Goal: Task Accomplishment & Management: Manage account settings

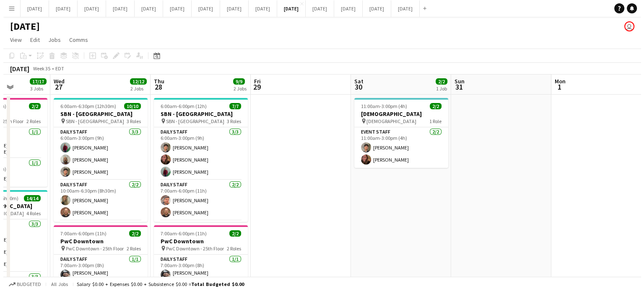
scroll to position [0, 243]
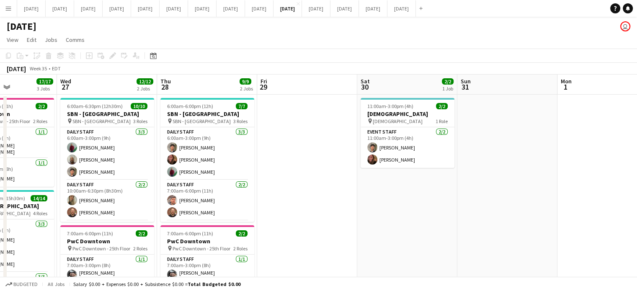
drag, startPoint x: 393, startPoint y: 193, endPoint x: 403, endPoint y: 187, distance: 11.8
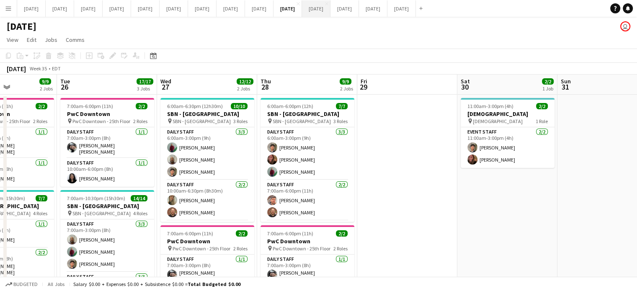
click at [331, 7] on button "[DATE] Close" at bounding box center [316, 8] width 28 height 16
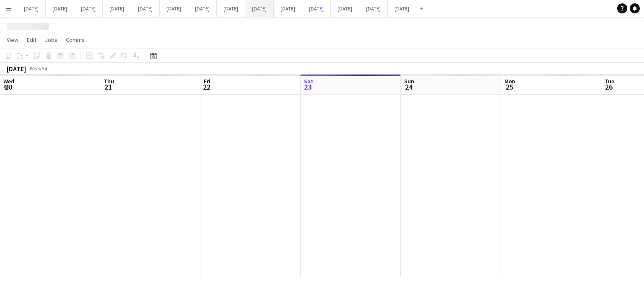
scroll to position [0, 200]
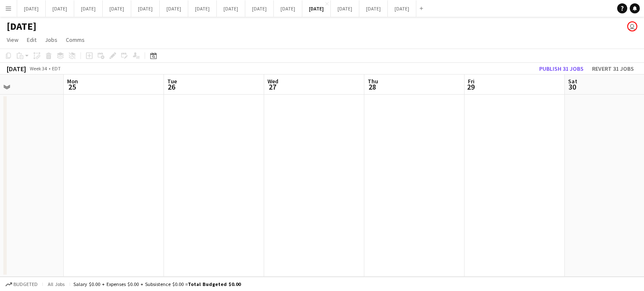
drag, startPoint x: 295, startPoint y: 187, endPoint x: 209, endPoint y: 187, distance: 85.0
click at [209, 187] on app-calendar-viewport "Thu 21 Fri 22 Sat 23 Sun 24 Mon 25 Tue 26 Wed 27 Thu 28 Fri 29 Sat 30 Sun 31 Mo…" at bounding box center [322, 176] width 644 height 202
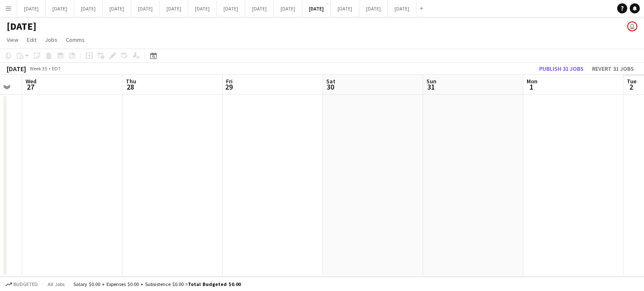
drag, startPoint x: 479, startPoint y: 152, endPoint x: 51, endPoint y: 155, distance: 427.8
click at [50, 155] on app-calendar-viewport "Sat 23 Sun 24 Mon 25 Tue 26 Wed 27 Thu 28 Fri 29 Sat 30 Sun 31 Mon 1 Tue 2 Wed 3" at bounding box center [322, 176] width 644 height 202
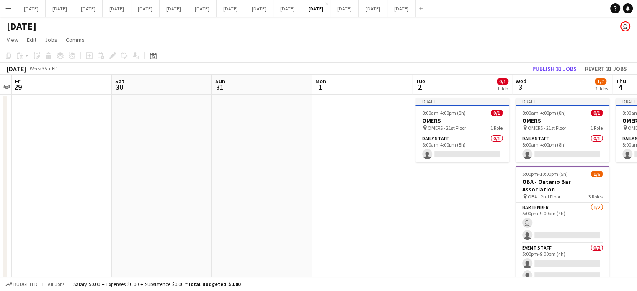
scroll to position [0, 266]
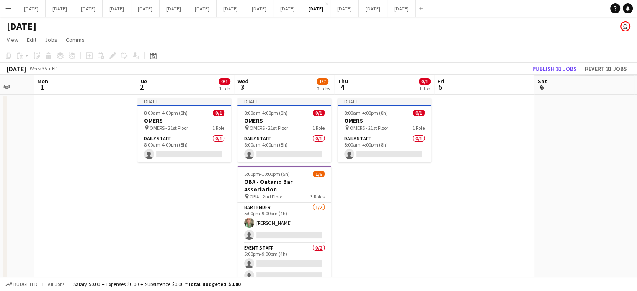
drag, startPoint x: 278, startPoint y: 157, endPoint x: 5, endPoint y: 154, distance: 272.8
click at [0, 156] on app-calendar-viewport "Fri 29 Sat 30 Sun 31 Mon 1 Tue 2 0/1 1 Job Wed 3 1/7 2 Jobs Thu 4 0/1 1 Job Fri…" at bounding box center [318, 191] width 637 height 233
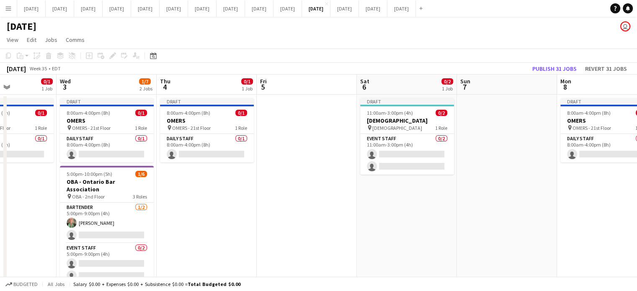
drag, startPoint x: 445, startPoint y: 215, endPoint x: 268, endPoint y: 207, distance: 177.8
click at [268, 207] on app-calendar-viewport "Sun 31 Mon 1 Tue 2 0/1 1 Job Wed 3 1/7 2 Jobs Thu 4 0/1 1 Job Fri 5 Sat 6 0/2 1…" at bounding box center [318, 191] width 637 height 233
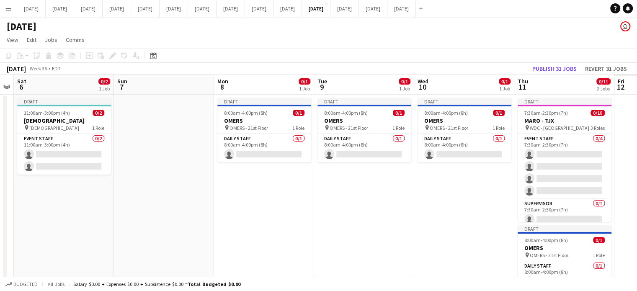
drag, startPoint x: 413, startPoint y: 227, endPoint x: 106, endPoint y: 204, distance: 308.0
click at [69, 207] on app-calendar-viewport "Tue 2 0/1 1 Job Wed 3 1/7 2 Jobs Thu 4 0/1 1 Job Fri 5 Sat 6 0/2 1 Job Sun 7 Mo…" at bounding box center [318, 191] width 637 height 233
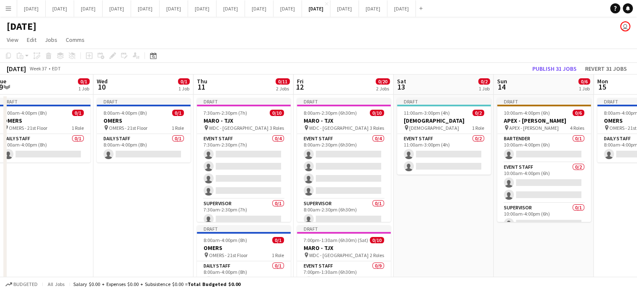
scroll to position [0, 322]
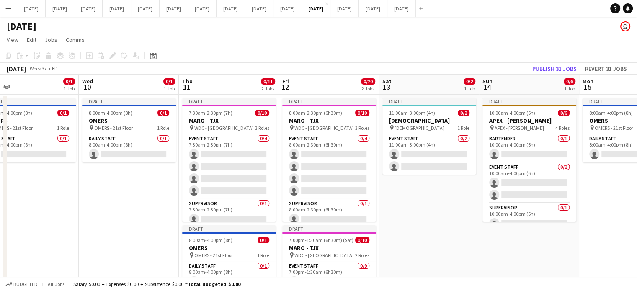
drag, startPoint x: 335, startPoint y: 217, endPoint x: 0, endPoint y: 204, distance: 335.0
click at [0, 204] on app-calendar-viewport "Sat 6 0/2 1 Job Sun 7 Mon 8 0/1 1 Job Tue 9 0/1 1 Job Wed 10 0/1 1 Job Thu 11 0…" at bounding box center [318, 221] width 637 height 292
click at [454, 222] on app-date-cell "Draft 11:00am-3:00pm (4h) 0/2 [GEOGRAPHIC_DATA] pin [GEOGRAPHIC_DATA][DEMOGRAPH…" at bounding box center [429, 230] width 100 height 271
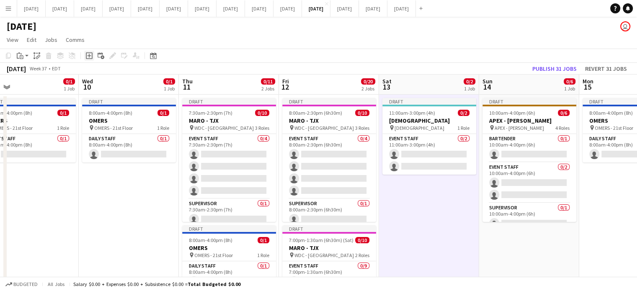
click at [90, 53] on icon "Add job" at bounding box center [89, 55] width 7 height 7
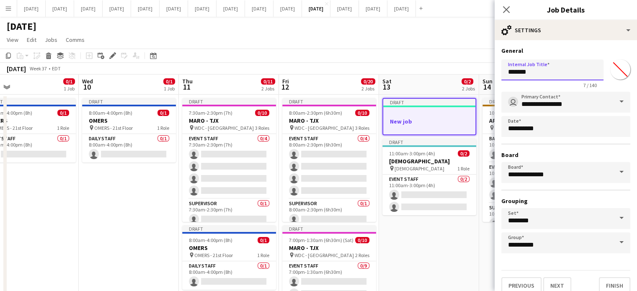
drag, startPoint x: 565, startPoint y: 77, endPoint x: 441, endPoint y: 75, distance: 124.0
click at [441, 75] on body "Menu Boards Boards Boards All jobs Status Workforce Workforce My Workforce Recr…" at bounding box center [318, 190] width 637 height 380
type input "**********"
click at [608, 70] on input "*******" at bounding box center [620, 69] width 30 height 30
click at [576, 70] on input "**********" at bounding box center [552, 69] width 102 height 21
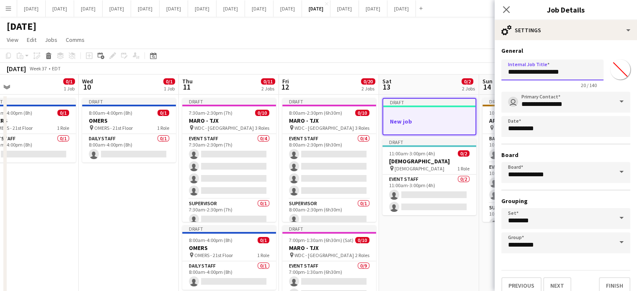
drag, startPoint x: 573, startPoint y: 72, endPoint x: 429, endPoint y: 73, distance: 144.1
click at [429, 73] on body "Menu Boards Boards Boards All jobs Status Workforce Workforce My Workforce Recr…" at bounding box center [318, 190] width 637 height 380
type input "*"
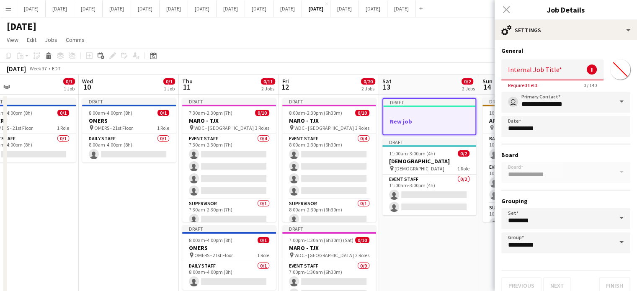
click at [509, 11] on div "Close pop-in" at bounding box center [506, 9] width 23 height 19
click at [505, 6] on div "Close pop-in" at bounding box center [506, 9] width 23 height 19
click at [507, 9] on div "Close pop-in" at bounding box center [506, 9] width 23 height 19
click at [506, 9] on div "Close pop-in" at bounding box center [506, 9] width 23 height 19
click at [536, 137] on div "**********" at bounding box center [565, 173] width 129 height 162
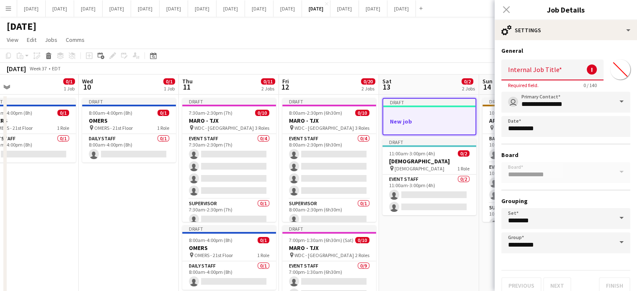
click at [421, 120] on h3 "New job" at bounding box center [429, 122] width 92 height 8
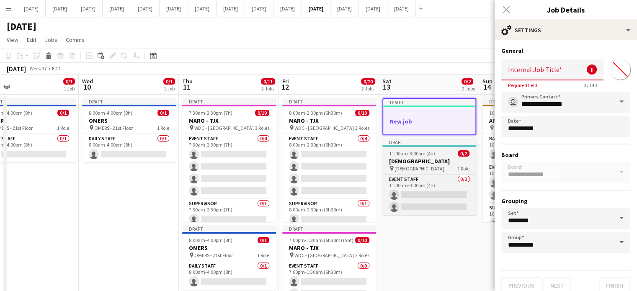
click at [426, 163] on h3 "[DEMOGRAPHIC_DATA]" at bounding box center [430, 162] width 94 height 8
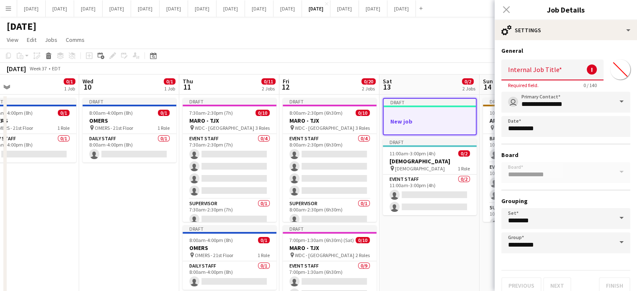
drag, startPoint x: 421, startPoint y: 268, endPoint x: 421, endPoint y: 263, distance: 5.0
click at [421, 268] on app-date-cell "Draft New job Draft 11:00am-3:00pm (4h) 0/2 Holy Blossom Temple pin Holy Blosso…" at bounding box center [430, 230] width 100 height 271
click at [506, 5] on div "Close pop-in" at bounding box center [506, 9] width 23 height 19
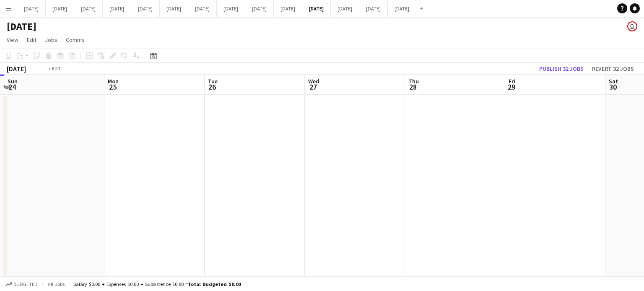
drag, startPoint x: 452, startPoint y: 175, endPoint x: 27, endPoint y: 180, distance: 425.3
click at [27, 180] on app-calendar-viewport "Wed 20 Thu 21 Fri 22 Sat 23 Sun 24 Mon 25 Tue 26 Wed 27 Thu 28 Fri 29 Sat 30 Su…" at bounding box center [322, 176] width 644 height 202
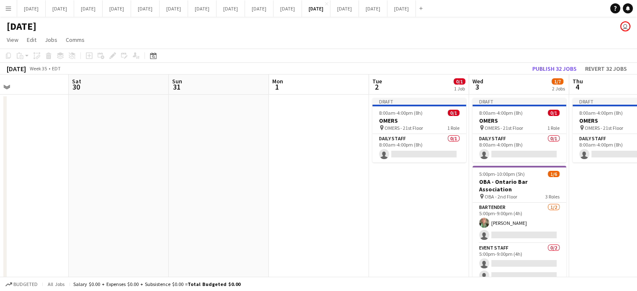
drag, startPoint x: 370, startPoint y: 190, endPoint x: 64, endPoint y: 179, distance: 306.9
click at [5, 184] on div "Tue 26 Wed 27 Thu 28 Fri 29 Sat 30 Sun 31 Mon 1 Tue 2 0/1 1 Job Wed 3 1/7 2 Job…" at bounding box center [318, 191] width 637 height 233
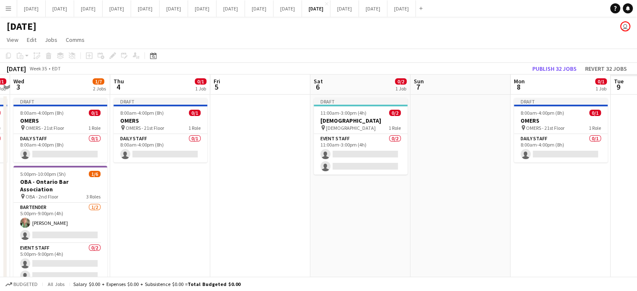
drag, startPoint x: 518, startPoint y: 250, endPoint x: 175, endPoint y: 230, distance: 343.7
click at [174, 231] on app-calendar-viewport "Sat 30 Sun 31 Mon 1 Tue 2 0/1 1 Job Wed 3 1/7 2 Jobs Thu 4 0/1 1 Job Fri 5 Sat …" at bounding box center [318, 191] width 637 height 233
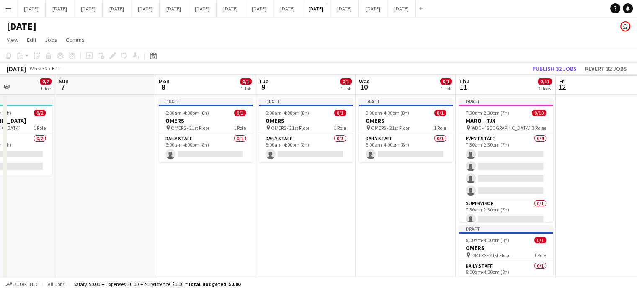
drag, startPoint x: 412, startPoint y: 236, endPoint x: 7, endPoint y: 207, distance: 406.6
click at [7, 207] on app-calendar-viewport "Thu 4 0/1 1 Job Fri 5 Sat 6 0/2 1 Job Sun 7 Mon 8 0/1 1 Job Tue 9 0/1 1 Job Wed…" at bounding box center [318, 191] width 637 height 233
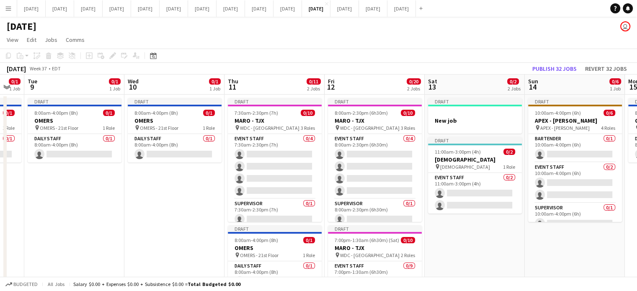
scroll to position [0, 310]
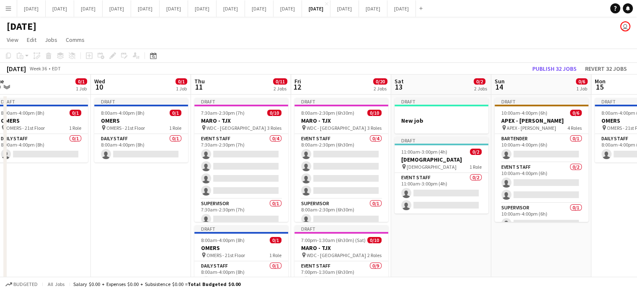
drag, startPoint x: 196, startPoint y: 207, endPoint x: 0, endPoint y: 174, distance: 199.3
click at [0, 175] on app-calendar-viewport "Sat 6 0/2 1 Job Sun 7 Mon 8 0/1 1 Job Tue 9 0/1 1 Job Wed 10 0/1 1 Job Thu 11 0…" at bounding box center [318, 221] width 637 height 292
click at [479, 124] on h3 "New job" at bounding box center [442, 121] width 94 height 8
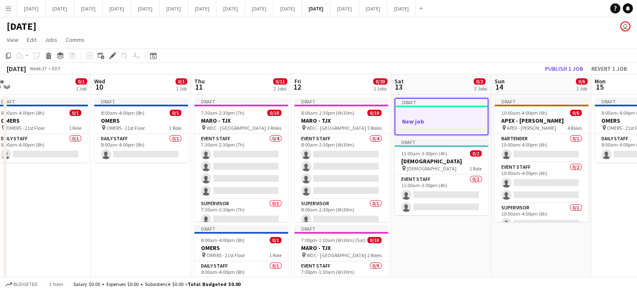
click at [114, 53] on icon "Edit" at bounding box center [112, 55] width 7 height 7
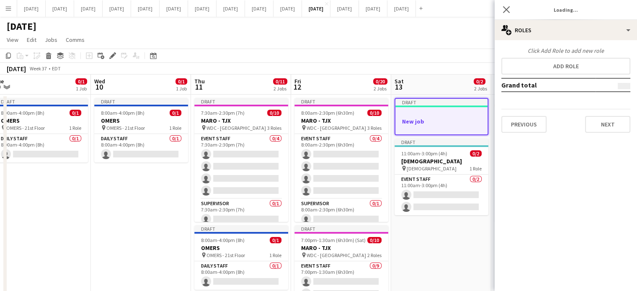
type input "*******"
click at [524, 119] on button "Previous" at bounding box center [523, 124] width 45 height 17
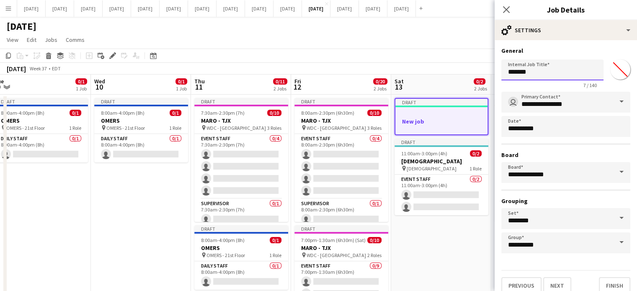
click at [535, 74] on input "*******" at bounding box center [552, 69] width 102 height 21
click at [519, 75] on input "*******" at bounding box center [552, 69] width 102 height 21
click at [531, 71] on input "*******" at bounding box center [552, 69] width 102 height 21
drag, startPoint x: 531, startPoint y: 71, endPoint x: 482, endPoint y: 81, distance: 50.0
click at [482, 81] on body "Menu Boards Boards Boards All jobs Status Workforce Workforce My Workforce Recr…" at bounding box center [318, 190] width 637 height 380
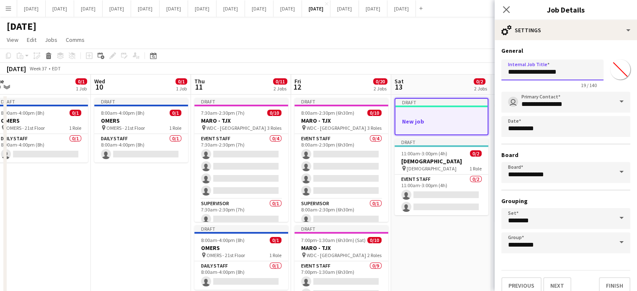
type input "**********"
click at [614, 65] on input "*******" at bounding box center [620, 69] width 30 height 30
type input "*******"
click at [548, 42] on div "**********" at bounding box center [566, 170] width 142 height 261
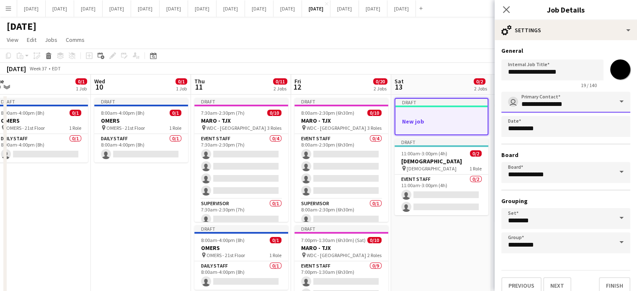
click at [560, 100] on input "**********" at bounding box center [565, 102] width 129 height 21
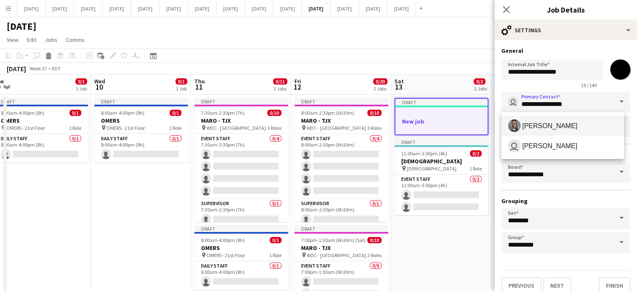
drag, startPoint x: 559, startPoint y: 122, endPoint x: 565, endPoint y: 126, distance: 7.6
click at [561, 122] on span "[PERSON_NAME]" at bounding box center [549, 126] width 55 height 8
type input "**********"
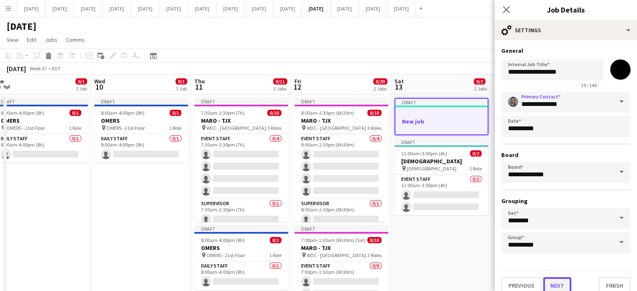
click at [563, 283] on button "Next" at bounding box center [557, 285] width 28 height 17
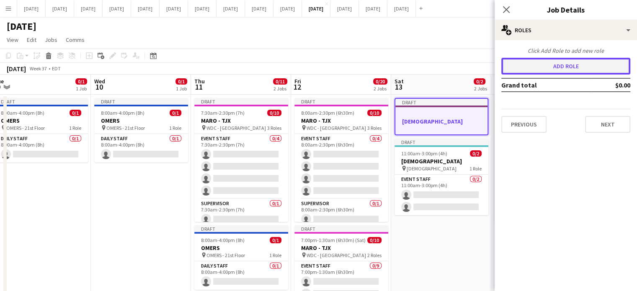
click at [545, 72] on button "Add role" at bounding box center [565, 66] width 129 height 17
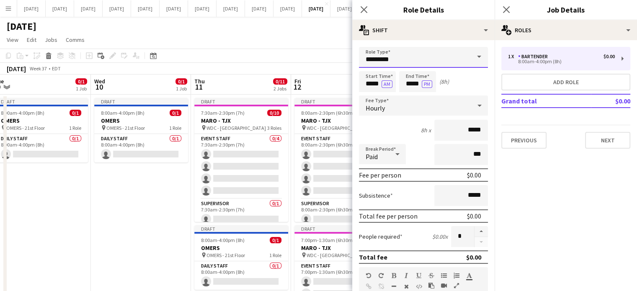
click at [405, 60] on input "*********" at bounding box center [423, 57] width 129 height 21
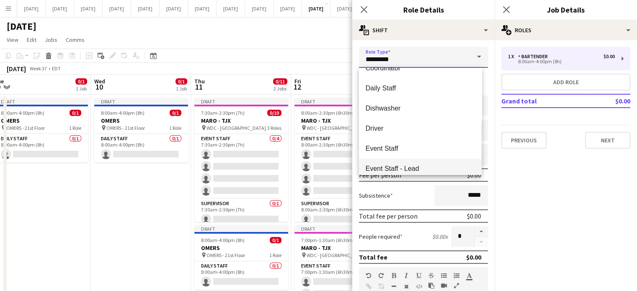
scroll to position [84, 0]
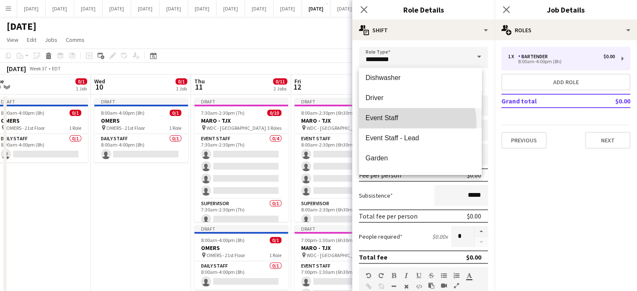
click at [407, 123] on mat-option "Event Staff" at bounding box center [420, 118] width 123 height 20
type input "**********"
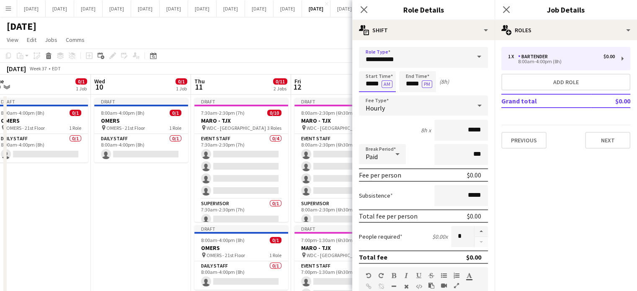
click at [372, 80] on input "*****" at bounding box center [377, 81] width 37 height 21
click at [370, 66] on div at bounding box center [369, 67] width 17 height 8
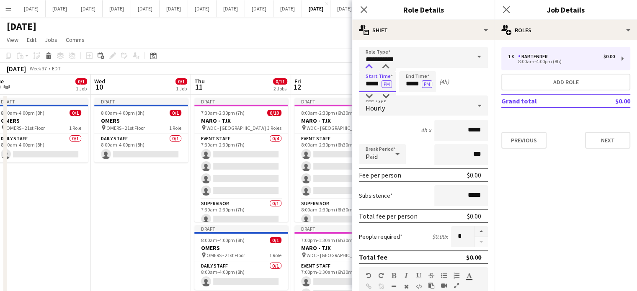
click at [370, 66] on div at bounding box center [369, 67] width 17 height 8
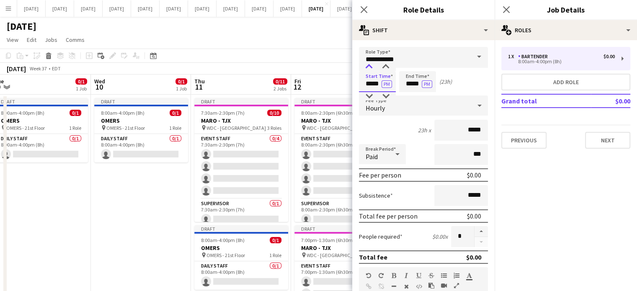
click at [370, 66] on div at bounding box center [369, 67] width 17 height 8
type input "*****"
click at [370, 66] on div at bounding box center [369, 67] width 17 height 8
click at [410, 69] on form "**********" at bounding box center [423, 295] width 142 height 496
click at [412, 75] on input "*****" at bounding box center [417, 81] width 37 height 21
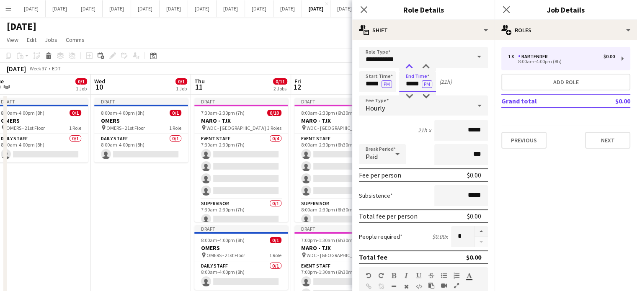
click at [412, 68] on div at bounding box center [409, 67] width 17 height 8
click at [412, 69] on div at bounding box center [409, 67] width 17 height 8
click at [411, 63] on div at bounding box center [409, 67] width 17 height 8
click at [411, 66] on div at bounding box center [409, 67] width 17 height 8
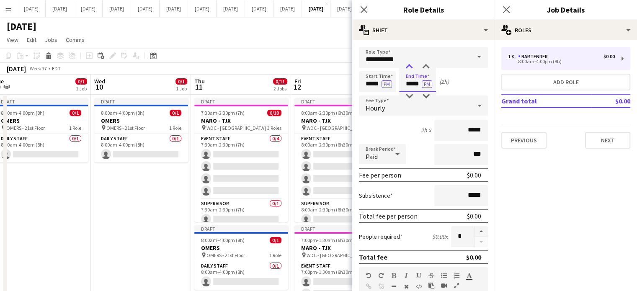
click at [411, 66] on div at bounding box center [409, 67] width 17 height 8
type input "*****"
click at [411, 66] on div at bounding box center [409, 67] width 17 height 8
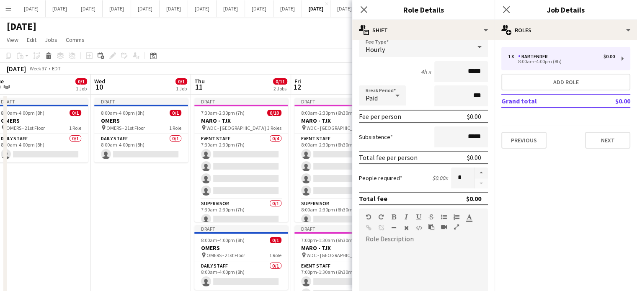
scroll to position [126, 0]
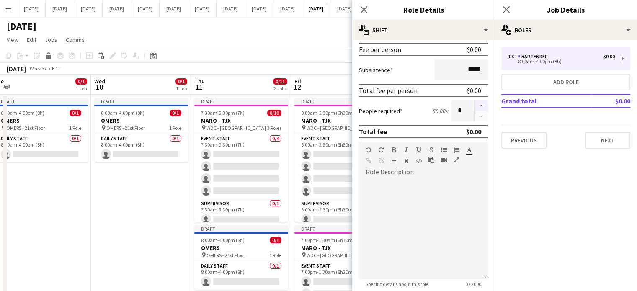
click at [475, 104] on button "button" at bounding box center [481, 106] width 13 height 11
type input "*"
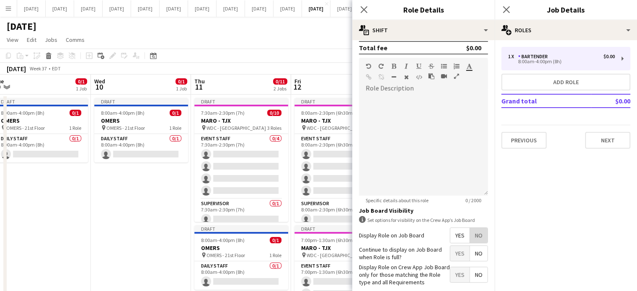
click at [475, 237] on span "No" at bounding box center [479, 235] width 18 height 15
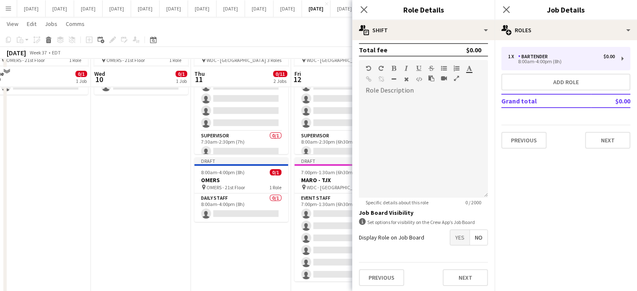
scroll to position [84, 0]
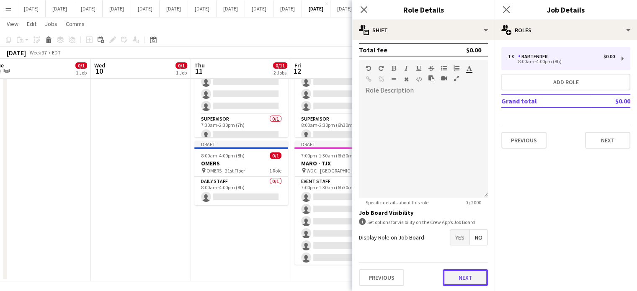
click at [464, 269] on button "Next" at bounding box center [465, 277] width 45 height 17
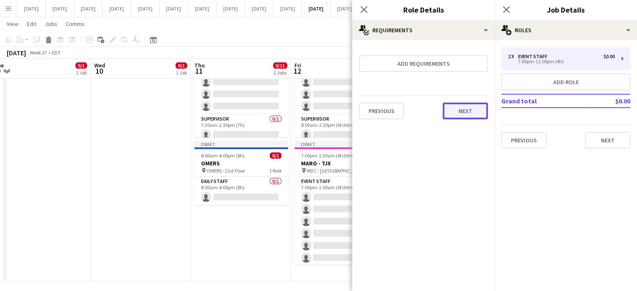
click at [457, 115] on button "Next" at bounding box center [465, 111] width 45 height 17
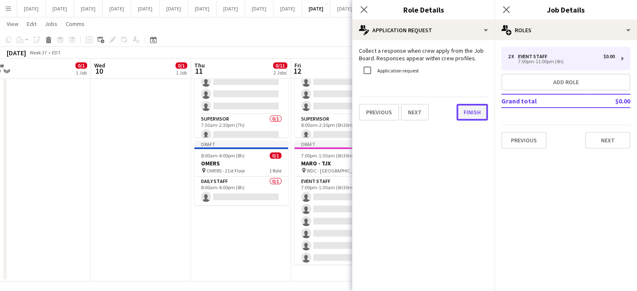
click at [471, 109] on button "Finish" at bounding box center [472, 112] width 31 height 17
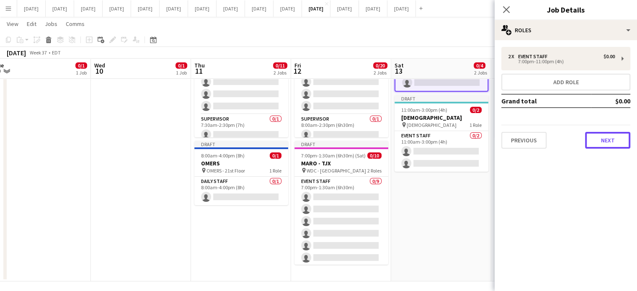
click at [617, 145] on button "Next" at bounding box center [607, 140] width 45 height 17
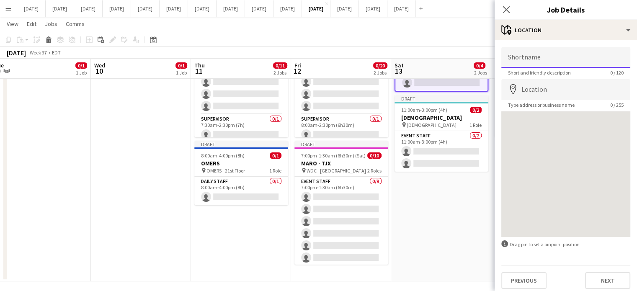
click at [536, 64] on input "Shortname" at bounding box center [565, 57] width 129 height 21
type input "**********"
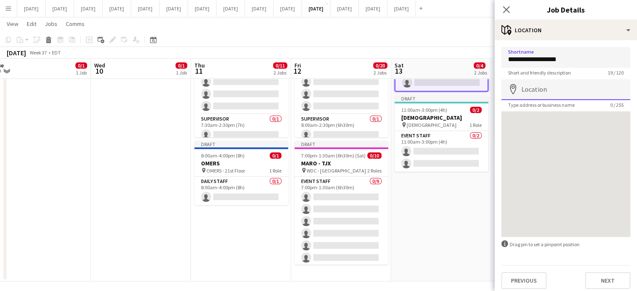
click at [554, 92] on input "Location" at bounding box center [565, 89] width 129 height 21
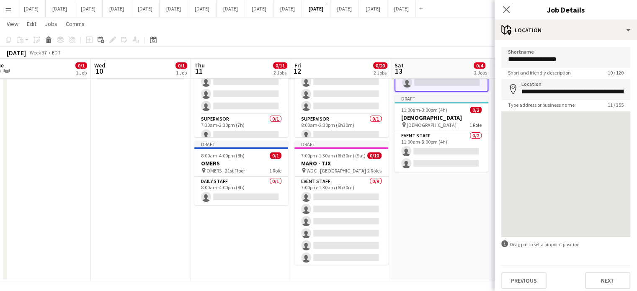
type input "**********"
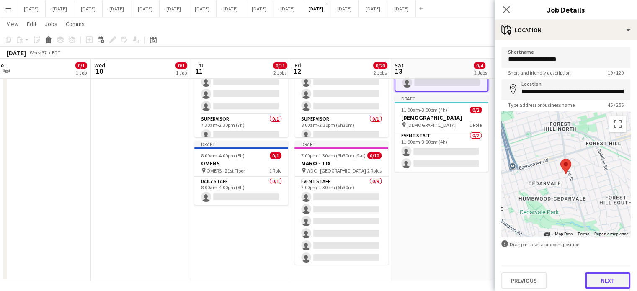
click at [610, 283] on button "Next" at bounding box center [607, 280] width 45 height 17
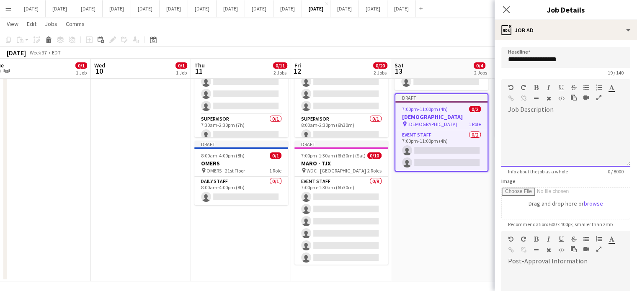
click at [545, 97] on div at bounding box center [527, 100] width 38 height 10
click at [545, 111] on div at bounding box center [565, 139] width 129 height 56
click at [545, 122] on div at bounding box center [565, 141] width 129 height 50
click at [539, 126] on div at bounding box center [565, 141] width 129 height 50
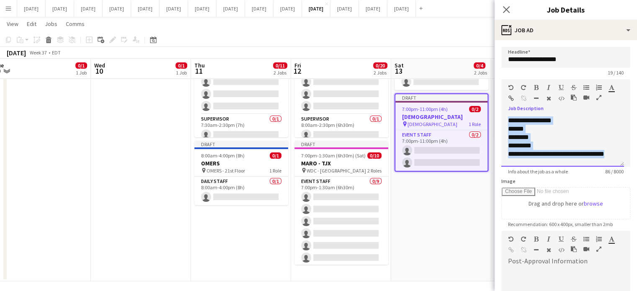
drag, startPoint x: 509, startPoint y: 120, endPoint x: 610, endPoint y: 160, distance: 108.3
click at [610, 160] on div "**********" at bounding box center [562, 141] width 123 height 50
click at [536, 88] on icon "button" at bounding box center [536, 88] width 5 height 6
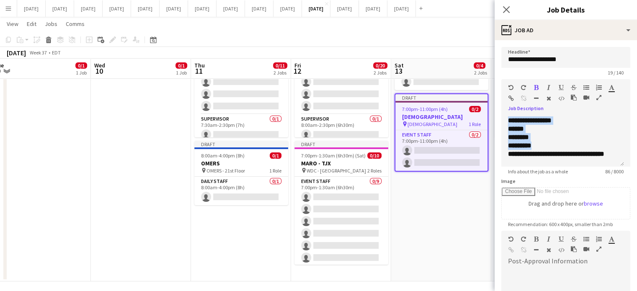
click at [548, 88] on icon "button" at bounding box center [548, 88] width 3 height 6
click at [552, 121] on icon "**********" at bounding box center [530, 120] width 44 height 6
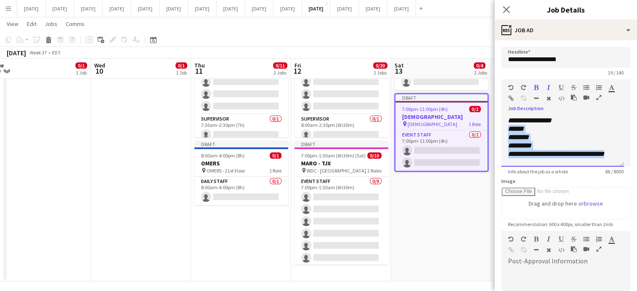
drag, startPoint x: 505, startPoint y: 130, endPoint x: 611, endPoint y: 158, distance: 109.4
click at [611, 158] on div "**********" at bounding box center [562, 141] width 123 height 50
click at [586, 85] on icon "button" at bounding box center [587, 88] width 6 height 6
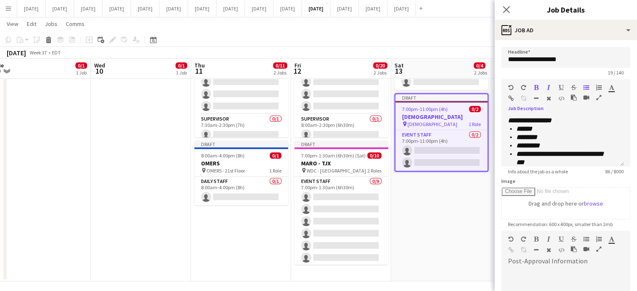
click at [534, 88] on icon "button" at bounding box center [536, 88] width 5 height 6
click at [566, 139] on li "********" at bounding box center [567, 137] width 101 height 8
click at [565, 132] on li "******" at bounding box center [567, 129] width 101 height 8
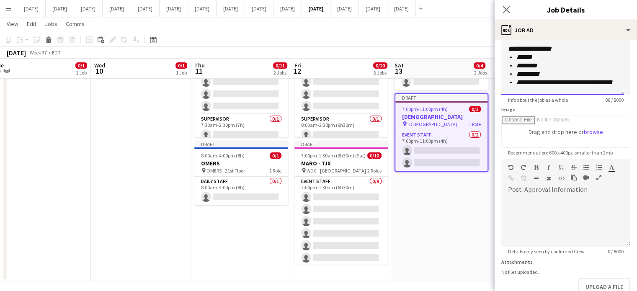
scroll to position [122, 0]
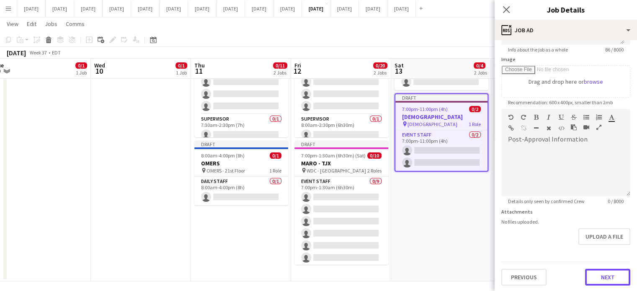
drag, startPoint x: 602, startPoint y: 276, endPoint x: 604, endPoint y: 264, distance: 12.7
click at [602, 276] on button "Next" at bounding box center [607, 277] width 45 height 17
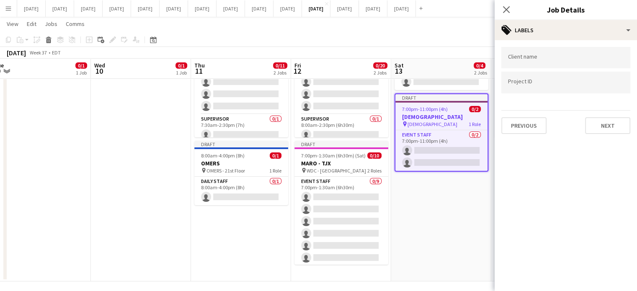
scroll to position [0, 0]
click at [549, 65] on div at bounding box center [565, 57] width 129 height 21
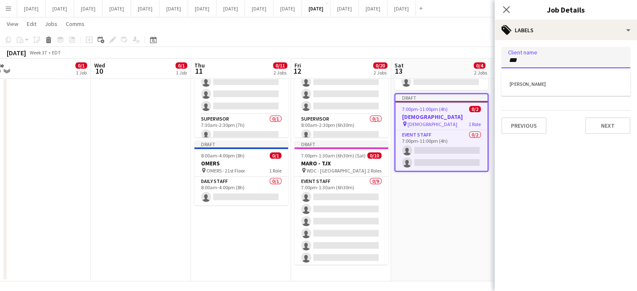
type input "***"
click at [550, 80] on div "[PERSON_NAME]" at bounding box center [565, 83] width 129 height 20
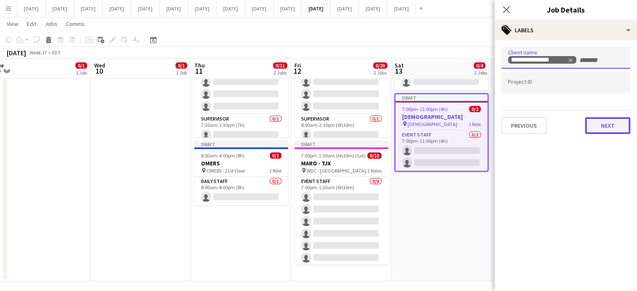
click at [598, 121] on button "Next" at bounding box center [607, 125] width 45 height 17
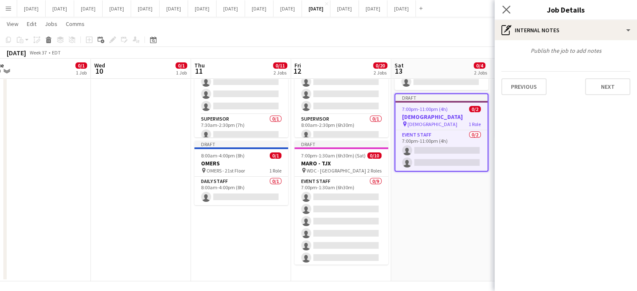
click at [501, 10] on app-icon "Close pop-in" at bounding box center [507, 10] width 12 height 12
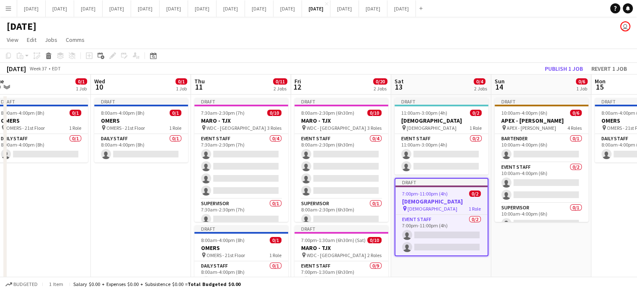
click at [454, 194] on div "7:00pm-11:00pm (4h) 0/2" at bounding box center [441, 194] width 92 height 6
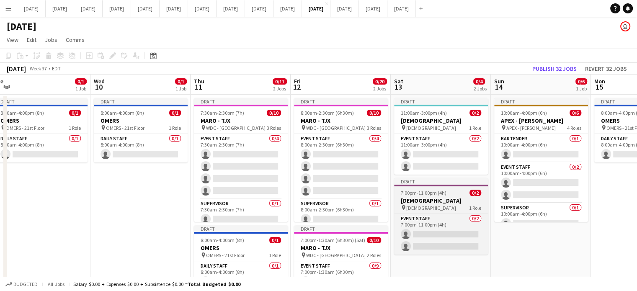
click at [453, 192] on div "7:00pm-11:00pm (4h) 0/2" at bounding box center [441, 193] width 94 height 6
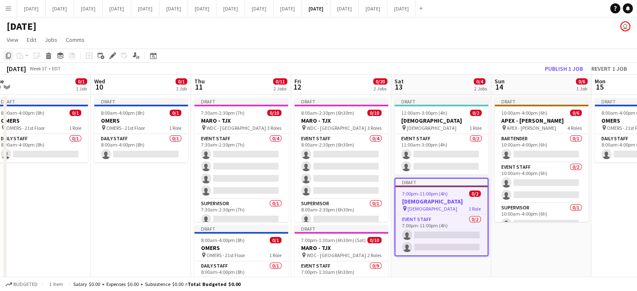
click at [8, 56] on icon "Copy" at bounding box center [8, 55] width 7 height 7
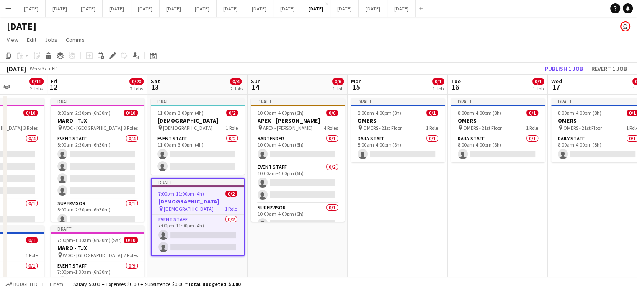
drag, startPoint x: 509, startPoint y: 243, endPoint x: 221, endPoint y: 253, distance: 288.4
click at [214, 254] on app-calendar-viewport "Mon 8 0/1 1 Job Tue 9 0/1 1 Job Wed 10 0/1 1 Job Thu 11 0/11 2 Jobs Fri 12 0/20…" at bounding box center [318, 221] width 637 height 292
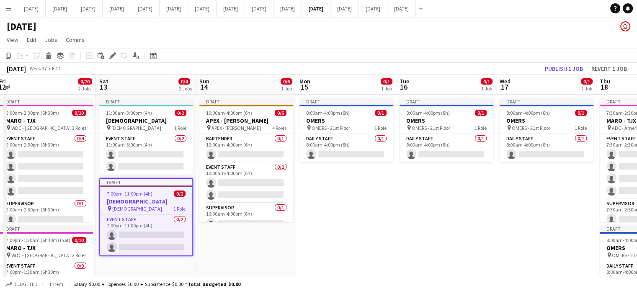
scroll to position [0, 215]
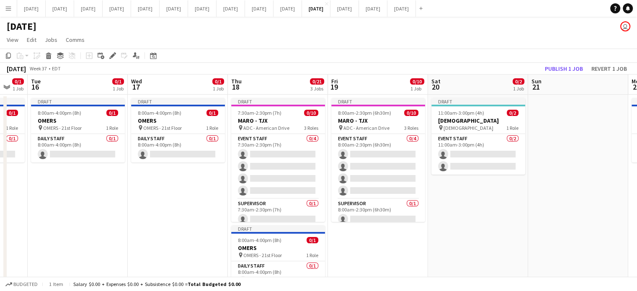
drag, startPoint x: 484, startPoint y: 250, endPoint x: 131, endPoint y: 256, distance: 352.8
click at [120, 261] on app-calendar-viewport "Sat 13 0/4 2 Jobs Sun 14 0/6 1 Job Mon 15 0/1 1 Job Tue 16 0/1 1 Job Wed 17 0/1…" at bounding box center [318, 255] width 637 height 360
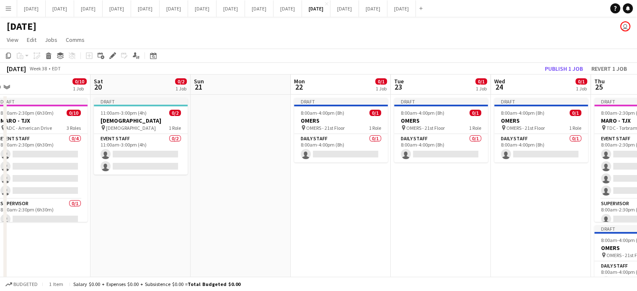
drag, startPoint x: 436, startPoint y: 230, endPoint x: 98, endPoint y: 250, distance: 338.7
click at [98, 250] on app-calendar-viewport "Tue 16 0/1 1 Job Wed 17 0/1 1 Job Thu 18 0/21 3 Jobs Fri 19 0/10 1 Job Sat 20 0…" at bounding box center [318, 255] width 637 height 360
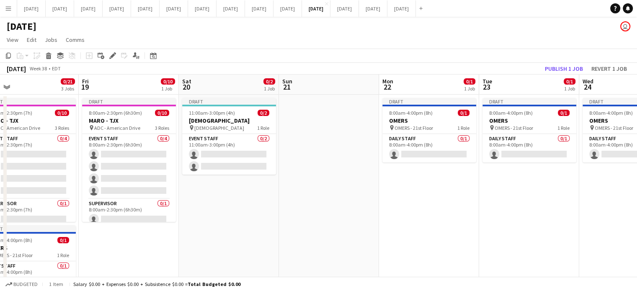
drag, startPoint x: 314, startPoint y: 207, endPoint x: 199, endPoint y: 218, distance: 115.3
click at [199, 218] on app-calendar-viewport "Tue 16 0/1 1 Job Wed 17 0/1 1 Job Thu 18 0/21 3 Jobs Fri 19 0/10 1 Job Sat 20 0…" at bounding box center [318, 255] width 637 height 360
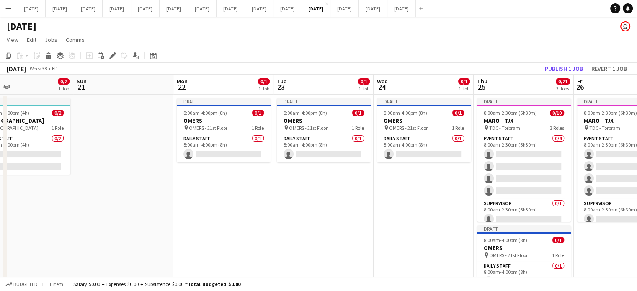
drag, startPoint x: 203, startPoint y: 202, endPoint x: 188, endPoint y: 202, distance: 15.5
click at [204, 202] on app-date-cell "Draft 8:00am-4:00pm (8h) 0/1 OMERS pin OMERS - 21st Floor 1 Role Daily Staff 0/…" at bounding box center [223, 265] width 100 height 340
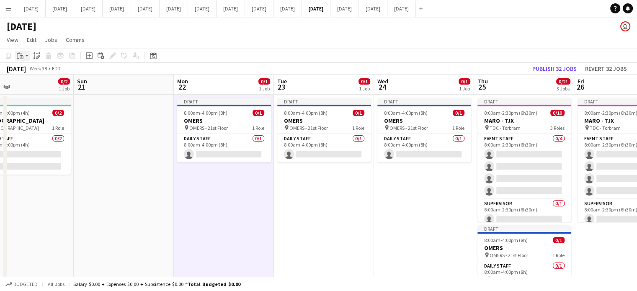
click at [28, 55] on app-action-btn "Paste" at bounding box center [22, 56] width 15 height 10
click at [30, 72] on link "Paste Ctrl+V" at bounding box center [61, 72] width 79 height 8
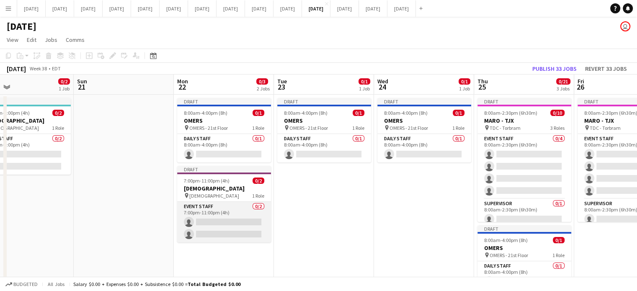
drag, startPoint x: 220, startPoint y: 211, endPoint x: 208, endPoint y: 205, distance: 13.1
click at [220, 211] on app-card-role "Event Staff 0/2 7:00pm-11:00pm (4h) single-neutral-actions single-neutral-actio…" at bounding box center [224, 222] width 94 height 41
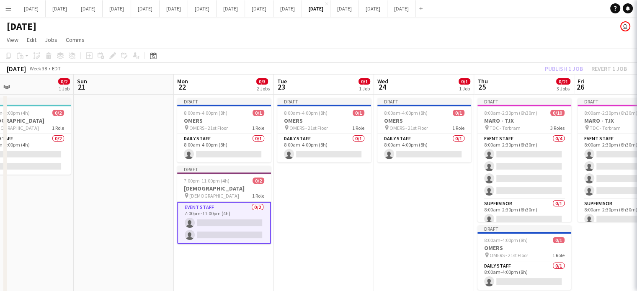
scroll to position [0, 226]
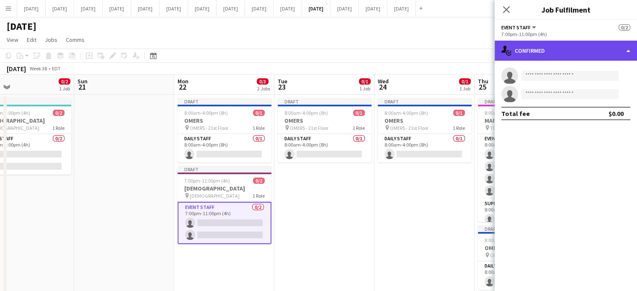
click at [563, 48] on div "single-neutral-actions-check-2 Confirmed" at bounding box center [566, 51] width 142 height 20
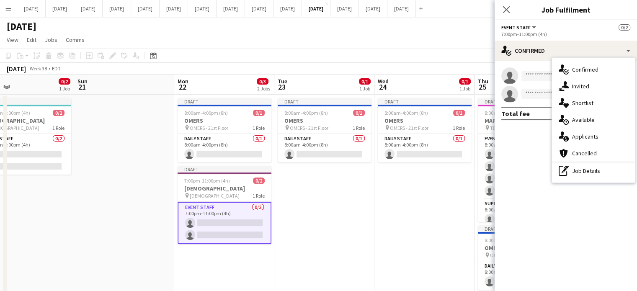
click at [595, 174] on div "pen-write Job Details" at bounding box center [593, 171] width 83 height 17
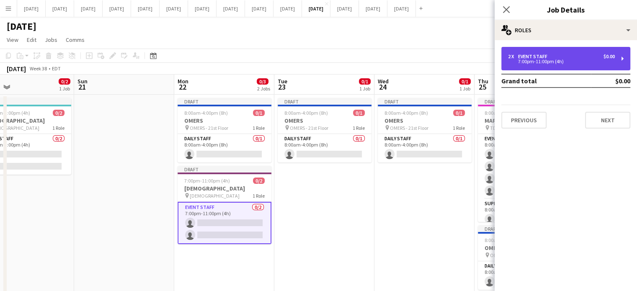
click at [527, 62] on div "7:00pm-11:00pm (4h)" at bounding box center [561, 61] width 107 height 4
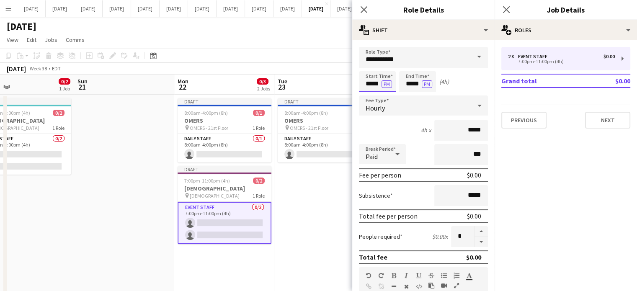
click at [364, 81] on input "*****" at bounding box center [377, 81] width 37 height 21
click at [372, 95] on div at bounding box center [369, 96] width 17 height 8
click at [372, 94] on div at bounding box center [369, 96] width 17 height 8
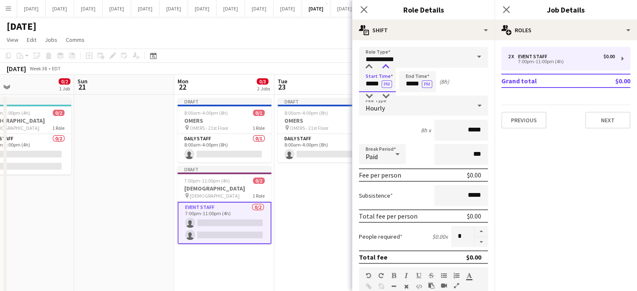
click at [388, 67] on div at bounding box center [385, 67] width 17 height 8
type input "*****"
click at [388, 67] on div at bounding box center [385, 67] width 17 height 8
click at [414, 75] on input "*****" at bounding box center [417, 81] width 37 height 21
click at [410, 94] on div at bounding box center [409, 96] width 17 height 8
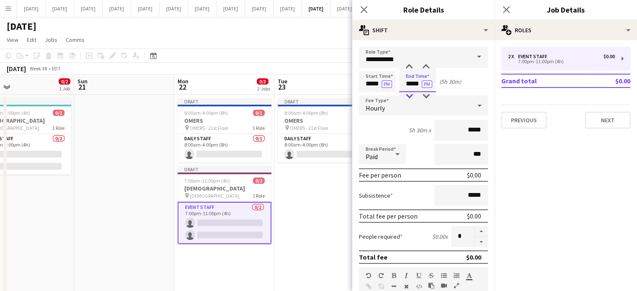
click at [410, 94] on div at bounding box center [409, 96] width 17 height 8
click at [426, 64] on div at bounding box center [426, 67] width 17 height 8
type input "*****"
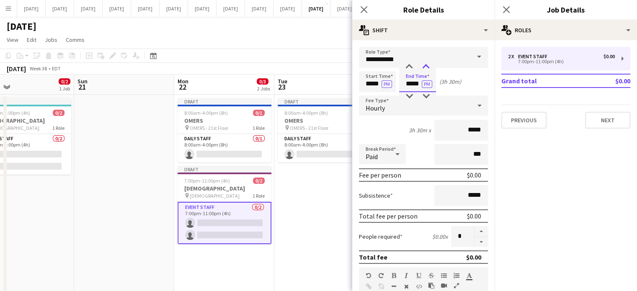
click at [426, 64] on div at bounding box center [426, 67] width 17 height 8
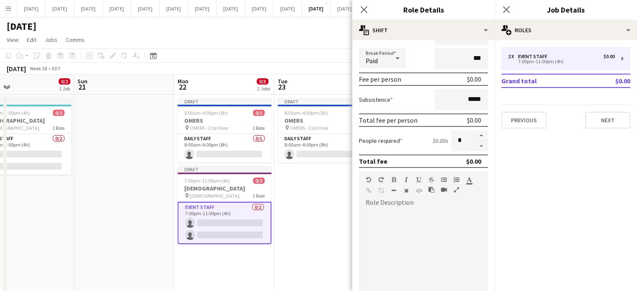
scroll to position [207, 0]
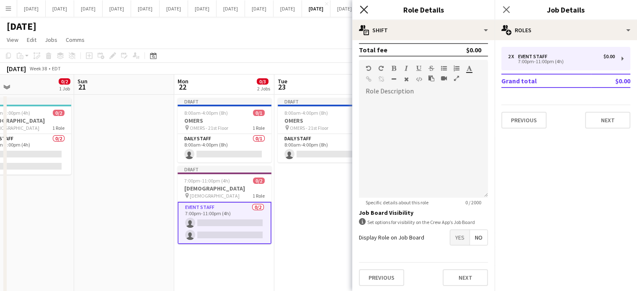
click at [365, 7] on icon "Close pop-in" at bounding box center [364, 9] width 8 height 8
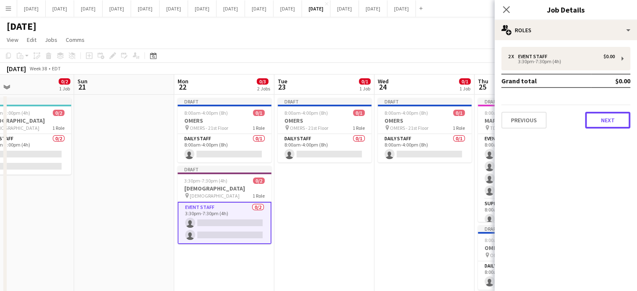
click at [610, 121] on button "Next" at bounding box center [607, 120] width 45 height 17
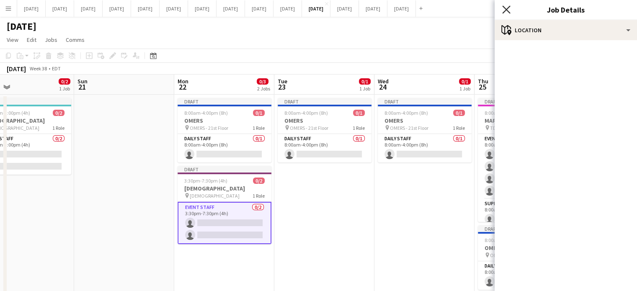
click at [505, 8] on icon "Close pop-in" at bounding box center [506, 9] width 8 height 8
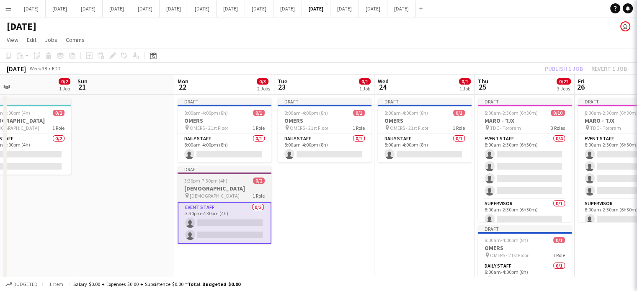
click at [243, 191] on h3 "[DEMOGRAPHIC_DATA]" at bounding box center [225, 189] width 94 height 8
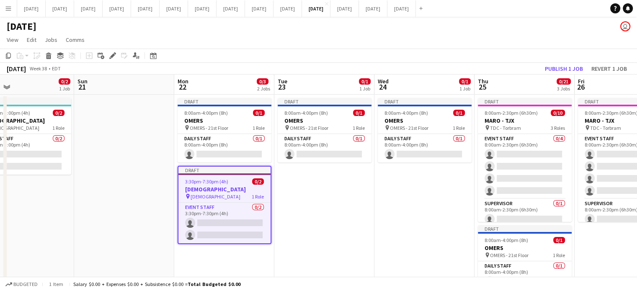
drag, startPoint x: 111, startPoint y: 58, endPoint x: 128, endPoint y: 61, distance: 16.9
click at [111, 58] on icon "Edit" at bounding box center [112, 55] width 7 height 7
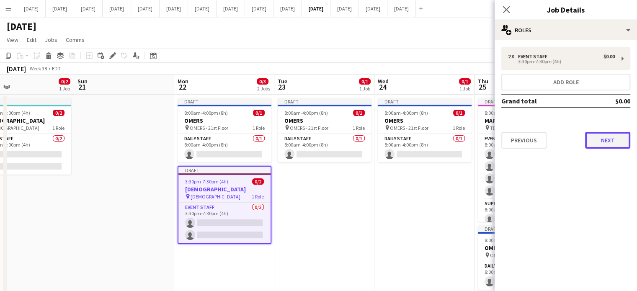
click at [609, 134] on button "Next" at bounding box center [607, 140] width 45 height 17
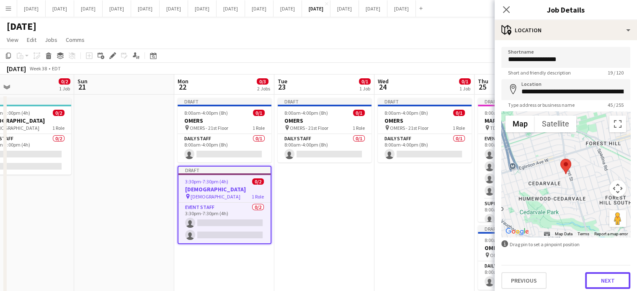
drag, startPoint x: 607, startPoint y: 273, endPoint x: 602, endPoint y: 248, distance: 24.7
click at [607, 273] on button "Next" at bounding box center [607, 280] width 45 height 17
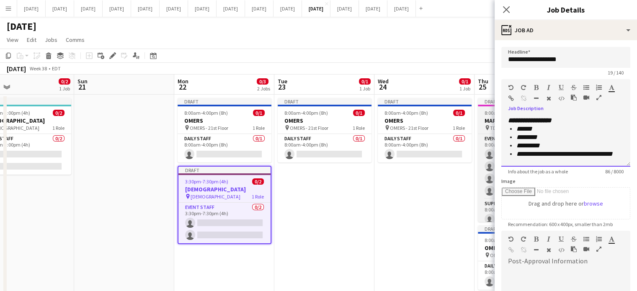
drag, startPoint x: 531, startPoint y: 120, endPoint x: 493, endPoint y: 123, distance: 38.2
click at [496, 123] on form "**********" at bounding box center [566, 227] width 142 height 361
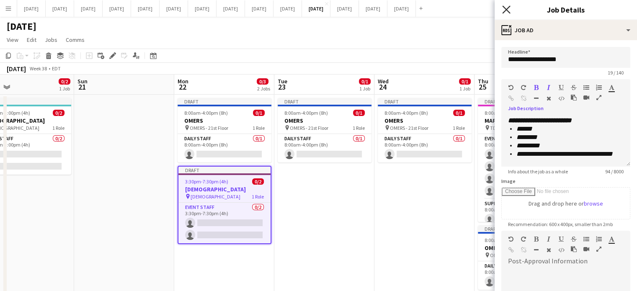
click at [505, 8] on icon "Close pop-in" at bounding box center [506, 9] width 8 height 8
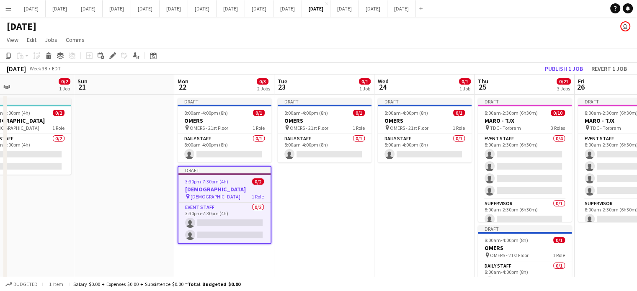
click at [417, 195] on app-date-cell "Draft 8:00am-4:00pm (8h) 0/1 OMERS pin OMERS - 21st Floor 1 Role Daily Staff 0/…" at bounding box center [425, 265] width 100 height 340
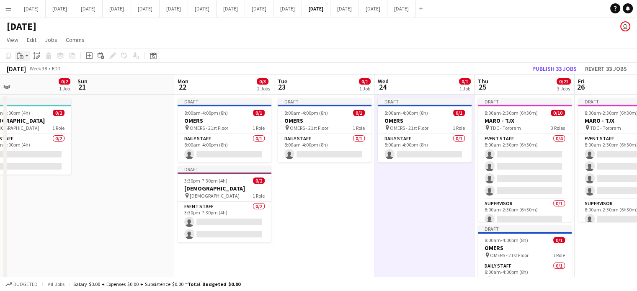
click at [27, 59] on app-action-btn "Paste" at bounding box center [22, 56] width 15 height 10
click at [28, 69] on link "Paste Ctrl+V" at bounding box center [61, 72] width 79 height 8
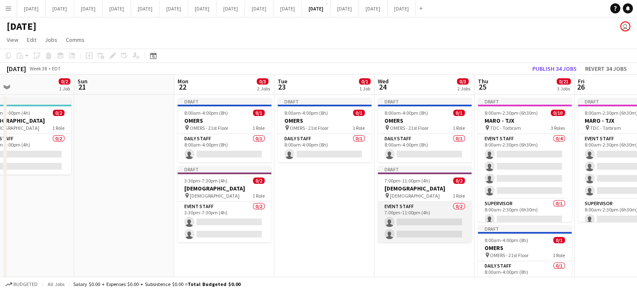
click at [427, 207] on app-card-role "Event Staff 0/2 7:00pm-11:00pm (4h) single-neutral-actions single-neutral-actio…" at bounding box center [425, 222] width 94 height 41
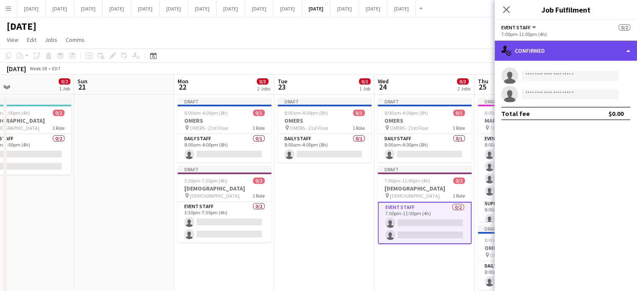
click at [608, 49] on div "single-neutral-actions-check-2 Confirmed" at bounding box center [566, 51] width 142 height 20
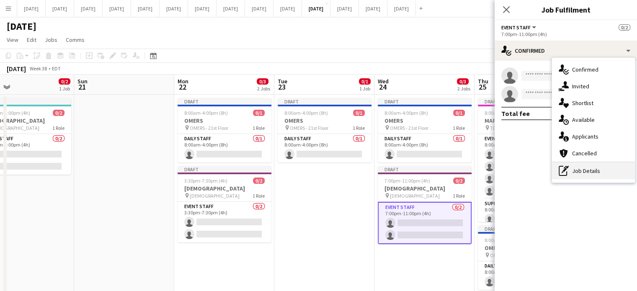
click at [601, 170] on div "pen-write Job Details" at bounding box center [593, 171] width 83 height 17
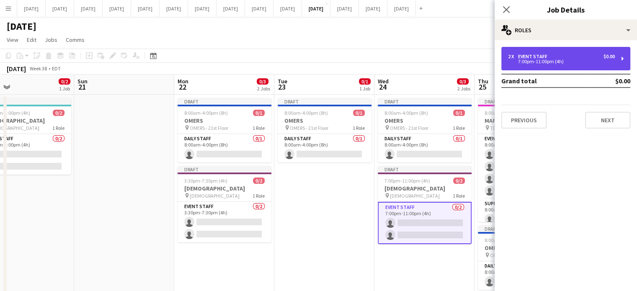
click at [523, 57] on div "Event Staff" at bounding box center [534, 57] width 33 height 6
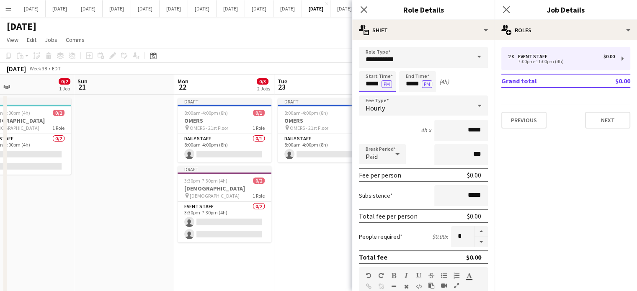
click at [375, 83] on input "*****" at bounding box center [377, 81] width 37 height 21
click at [370, 81] on input "*****" at bounding box center [377, 81] width 37 height 21
click at [371, 90] on input "*****" at bounding box center [377, 81] width 37 height 21
click at [372, 93] on div at bounding box center [369, 96] width 17 height 8
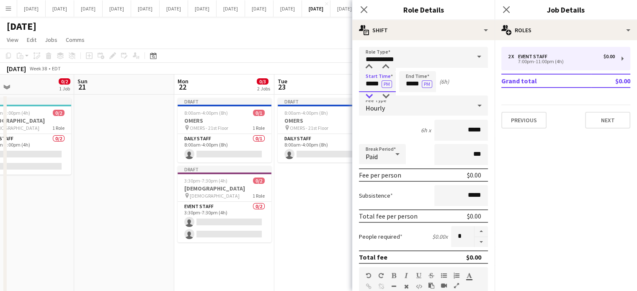
click at [372, 94] on div at bounding box center [369, 96] width 17 height 8
click at [371, 95] on div at bounding box center [369, 96] width 17 height 8
click at [370, 96] on div at bounding box center [369, 96] width 17 height 8
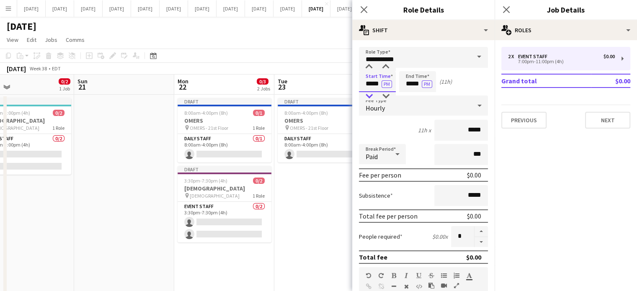
click at [368, 97] on div at bounding box center [369, 96] width 17 height 8
click at [367, 97] on div at bounding box center [369, 96] width 17 height 8
click at [370, 67] on div at bounding box center [369, 67] width 17 height 8
click at [381, 65] on div at bounding box center [385, 67] width 17 height 8
type input "*****"
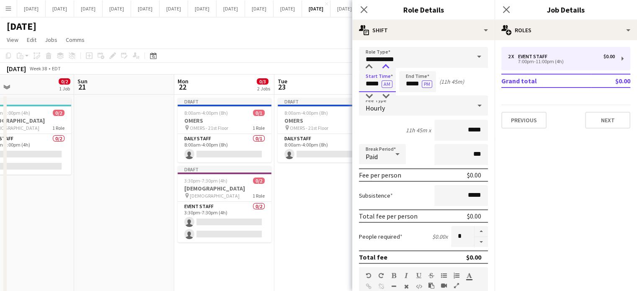
click at [381, 65] on div at bounding box center [385, 67] width 17 height 8
click at [408, 79] on input "*****" at bounding box center [417, 81] width 37 height 21
click at [411, 92] on div at bounding box center [409, 96] width 17 height 8
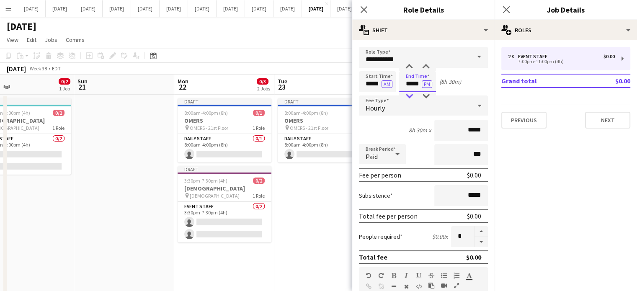
click at [411, 92] on div at bounding box center [409, 96] width 17 height 8
click at [408, 93] on div at bounding box center [409, 96] width 17 height 8
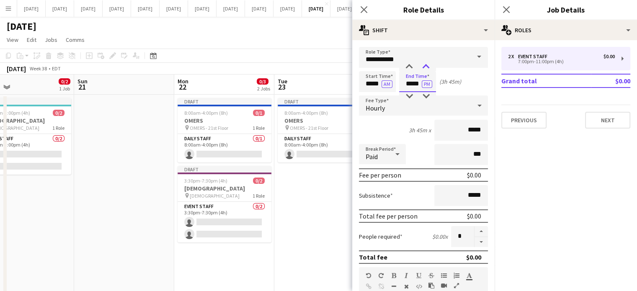
click at [421, 67] on div at bounding box center [426, 67] width 17 height 8
type input "*****"
click at [421, 67] on div at bounding box center [426, 67] width 17 height 8
click at [359, 6] on app-icon "Close pop-in" at bounding box center [364, 10] width 12 height 12
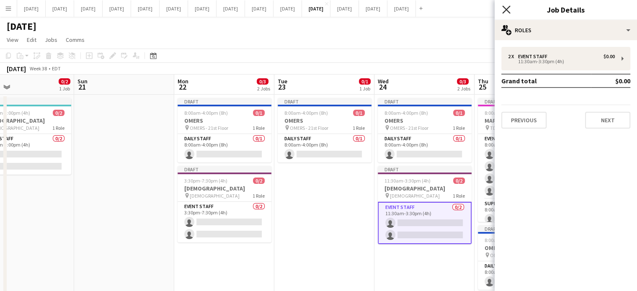
click at [509, 10] on icon "Close pop-in" at bounding box center [506, 9] width 8 height 8
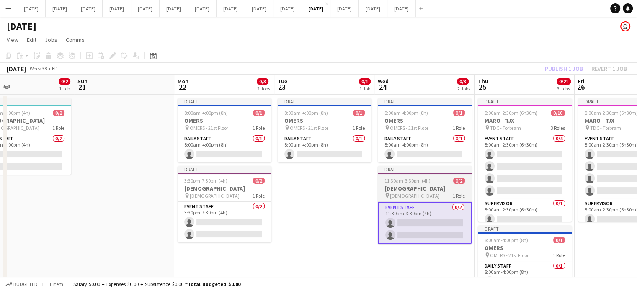
click at [436, 175] on app-job-card "Draft 11:30am-3:30pm (4h) 0/2 [DEMOGRAPHIC_DATA] pin [DEMOGRAPHIC_DATA] 1 Role …" at bounding box center [425, 205] width 94 height 78
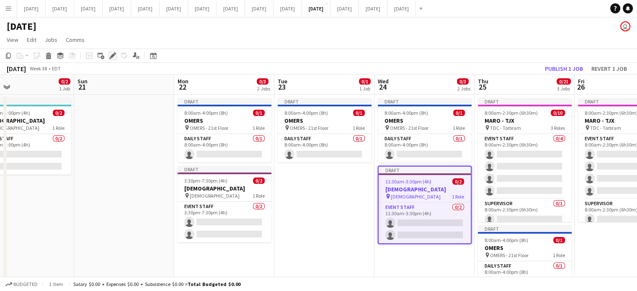
click at [112, 56] on icon at bounding box center [112, 56] width 5 height 5
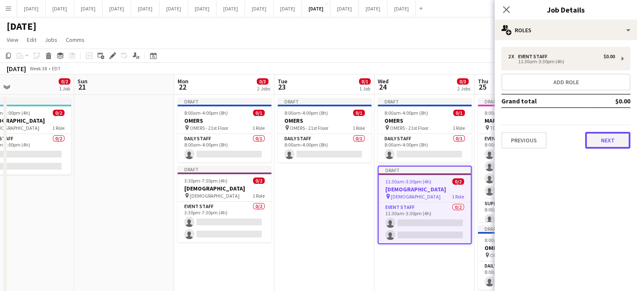
click at [620, 137] on button "Next" at bounding box center [607, 140] width 45 height 17
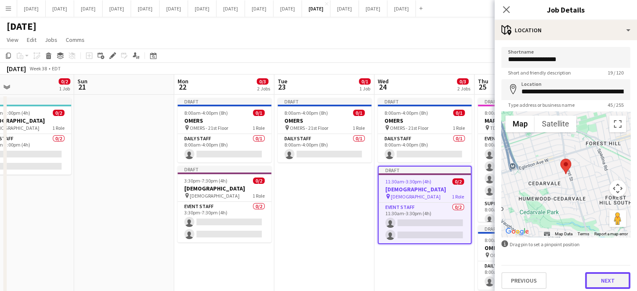
click at [620, 282] on button "Next" at bounding box center [607, 280] width 45 height 17
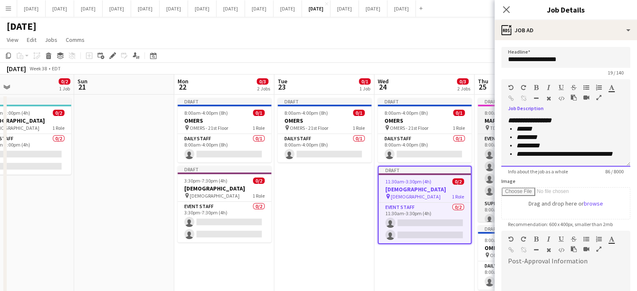
drag, startPoint x: 525, startPoint y: 129, endPoint x: 486, endPoint y: 124, distance: 39.8
click at [486, 124] on body "Menu Boards Boards Boards All jobs Status Workforce Workforce My Workforce Recr…" at bounding box center [318, 224] width 637 height 449
drag, startPoint x: 582, startPoint y: 119, endPoint x: 548, endPoint y: 120, distance: 33.1
click at [549, 120] on div "**********" at bounding box center [565, 141] width 129 height 50
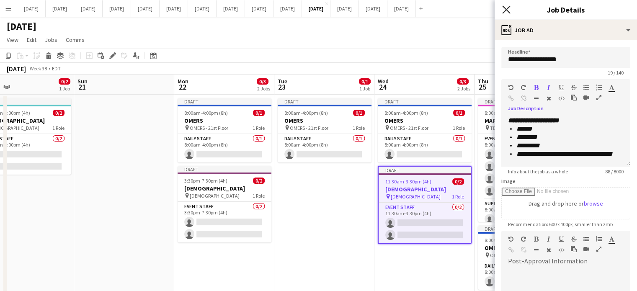
click at [508, 7] on icon "Close pop-in" at bounding box center [506, 9] width 8 height 8
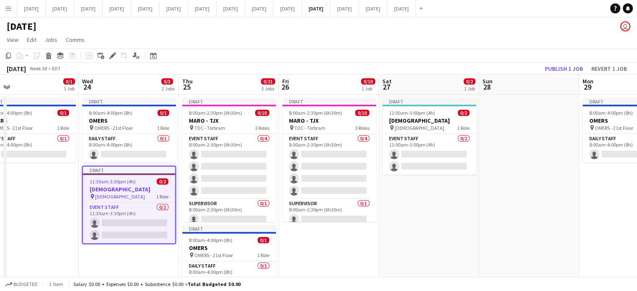
drag, startPoint x: 624, startPoint y: 252, endPoint x: 223, endPoint y: 248, distance: 401.0
click at [223, 248] on app-calendar-viewport "Sat 20 0/2 1 Job Sun 21 Mon 22 0/3 2 Jobs Tue 23 0/1 1 Job Wed 24 0/3 2 Jobs Th…" at bounding box center [318, 255] width 637 height 360
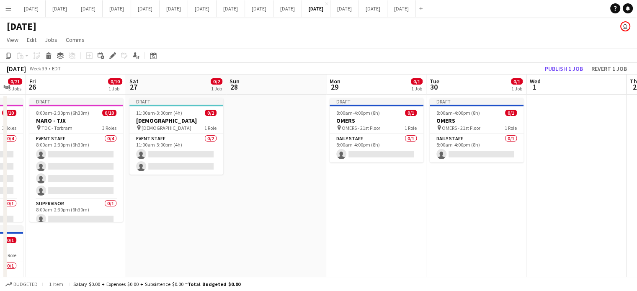
drag, startPoint x: 491, startPoint y: 237, endPoint x: 152, endPoint y: 228, distance: 339.0
click at [135, 226] on app-calendar-viewport "Mon 22 0/3 2 Jobs Tue 23 0/1 1 Job Wed 24 0/3 2 Jobs Thu 25 0/21 3 Jobs Fri 26 …" at bounding box center [318, 255] width 637 height 360
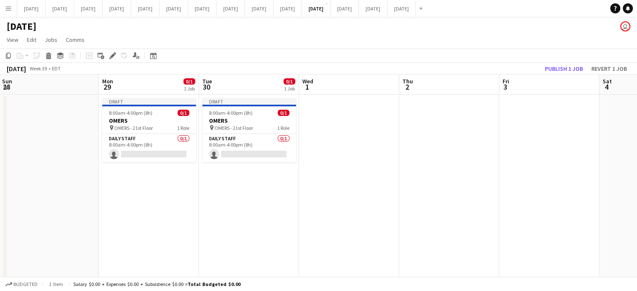
click at [454, 173] on app-date-cell at bounding box center [449, 265] width 100 height 340
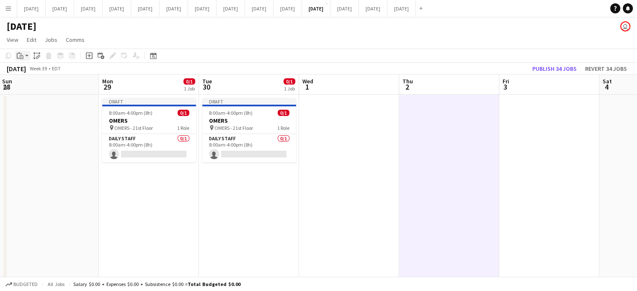
click at [18, 55] on icon "Paste" at bounding box center [20, 55] width 7 height 7
click at [32, 73] on link "Paste Ctrl+V" at bounding box center [61, 72] width 79 height 8
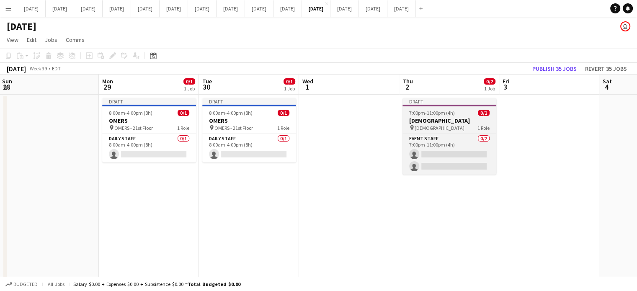
click at [436, 115] on span "7:00pm-11:00pm (4h)" at bounding box center [432, 113] width 46 height 6
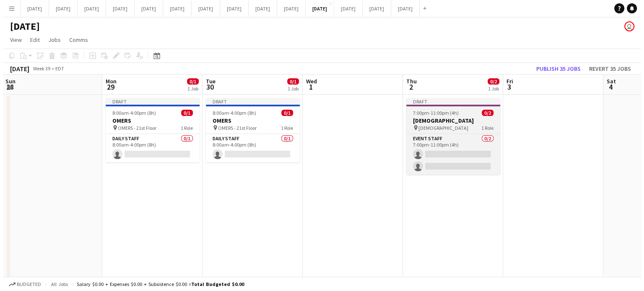
scroll to position [0, 301]
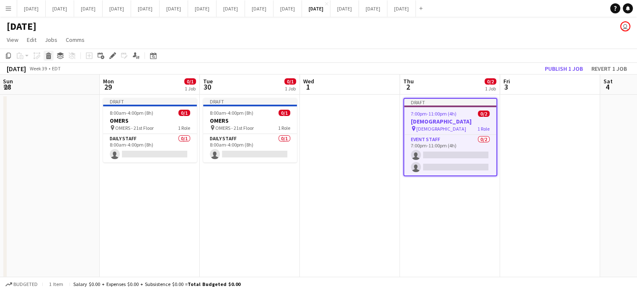
click at [50, 55] on icon at bounding box center [49, 57] width 5 height 4
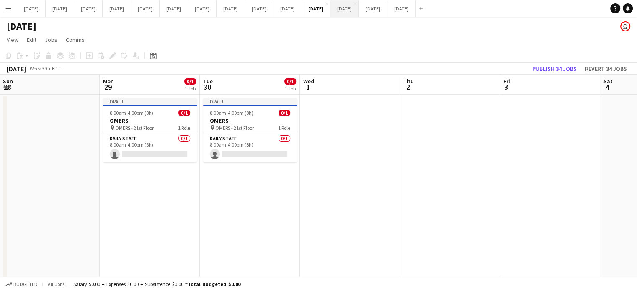
click at [359, 10] on button "[DATE] Close" at bounding box center [345, 8] width 28 height 16
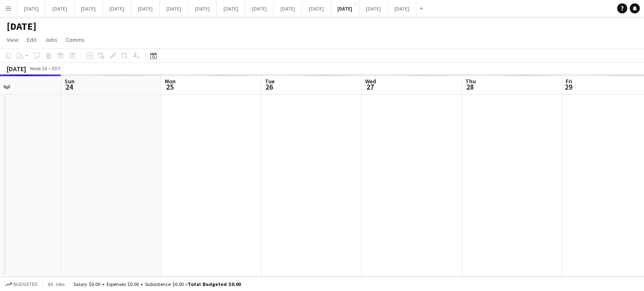
drag, startPoint x: 503, startPoint y: 120, endPoint x: 52, endPoint y: 113, distance: 451.3
click at [65, 115] on app-calendar-viewport "Wed 20 Thu 21 Fri 22 Sat 23 Sun 24 Mon 25 Tue 26 Wed 27 Thu 28 Fri 29 Sat 30 Su…" at bounding box center [322, 176] width 644 height 202
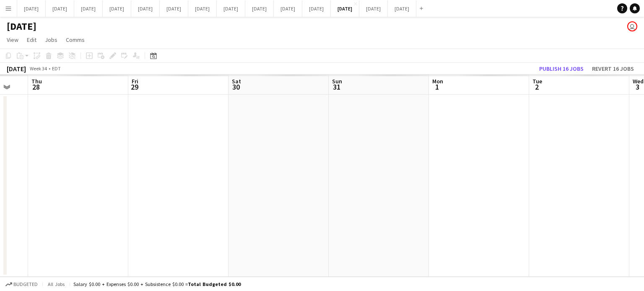
drag, startPoint x: 571, startPoint y: 153, endPoint x: 220, endPoint y: 147, distance: 351.1
click at [227, 148] on app-calendar-viewport "Sun 24 Mon 25 Tue 26 Wed 27 Thu 28 Fri 29 Sat 30 Sun 31 Mon 1 Tue 2 Wed 3 Thu 4" at bounding box center [322, 176] width 644 height 202
drag, startPoint x: 555, startPoint y: 194, endPoint x: 308, endPoint y: 196, distance: 246.8
click at [314, 200] on app-calendar-viewport "Thu 28 Fri 29 Sat 30 Sun 31 Mon 1 Tue 2 Wed 3 Thu 4 Fri 5 Sat 6 Sun 7 Mon 8" at bounding box center [322, 176] width 644 height 202
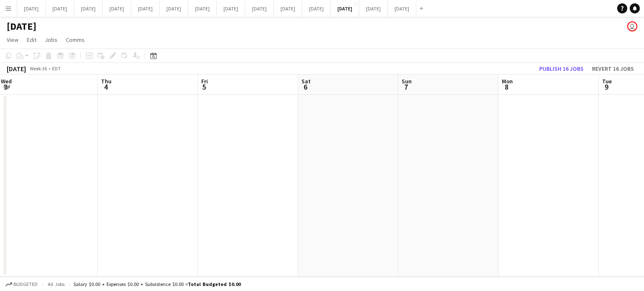
drag, startPoint x: 562, startPoint y: 179, endPoint x: 320, endPoint y: 154, distance: 242.6
click at [241, 173] on app-calendar-viewport "Mon 1 Tue 2 Wed 3 Thu 4 Fri 5 Sat 6 Sun 7 Mon 8 Tue 9 Wed 10 Thu 11 Fri 12" at bounding box center [322, 176] width 644 height 202
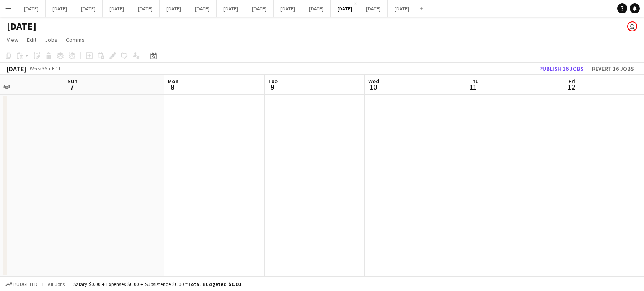
drag, startPoint x: 317, startPoint y: 182, endPoint x: 227, endPoint y: 165, distance: 91.3
click at [191, 174] on app-calendar-viewport "Thu 4 Fri 5 Sat 6 Sun 7 Mon 8 Tue 9 Wed 10 Thu 11 Fri 12 Sat 13 Sun 14 Mon 15" at bounding box center [322, 176] width 644 height 202
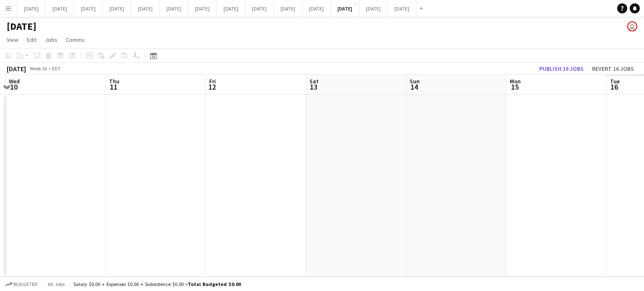
drag, startPoint x: 520, startPoint y: 207, endPoint x: 252, endPoint y: 209, distance: 267.7
click at [256, 209] on app-calendar-viewport "Sat 6 Sun 7 Mon 8 Tue 9 Wed 10 Thu 11 Fri 12 Sat 13 Sun 14 Mon 15 Tue 16 Wed 17" at bounding box center [322, 176] width 644 height 202
drag, startPoint x: 561, startPoint y: 202, endPoint x: 196, endPoint y: 196, distance: 364.6
click at [193, 196] on app-calendar-viewport "Mon 8 Tue 9 Wed 10 Thu 11 Fri 12 Sat 13 Sun 14 Mon 15 Tue 16 Wed 17 Thu 18 Fri …" at bounding box center [322, 176] width 644 height 202
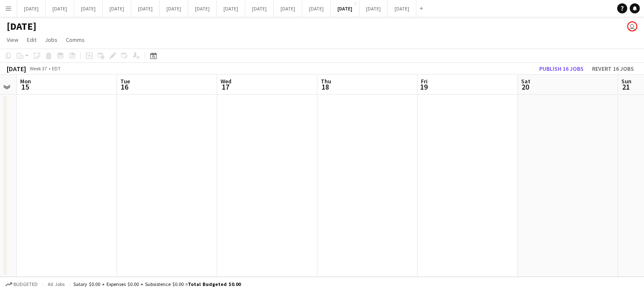
drag, startPoint x: 502, startPoint y: 218, endPoint x: 199, endPoint y: 192, distance: 304.9
click at [194, 197] on app-calendar-viewport "Fri 12 Sat 13 Sun 14 Mon 15 Tue 16 Wed 17 Thu 18 Fri 19 Sat 20 Sun 21 Mon 22 Tu…" at bounding box center [322, 176] width 644 height 202
drag, startPoint x: 321, startPoint y: 189, endPoint x: 164, endPoint y: 172, distance: 158.0
click at [143, 176] on app-calendar-viewport "Tue 16 Wed 17 Thu 18 Fri 19 Sat 20 Sun 21 Mon 22 Tue 23 Wed 24 Thu 25 Fri 26 Sa…" at bounding box center [322, 176] width 644 height 202
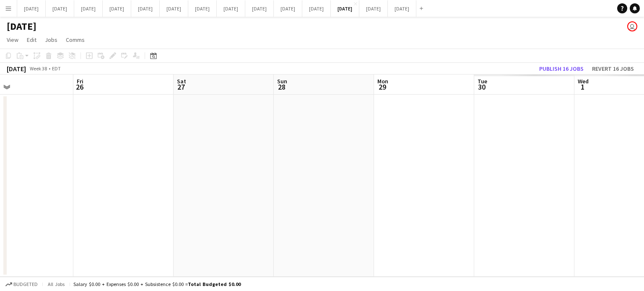
drag, startPoint x: 297, startPoint y: 188, endPoint x: 229, endPoint y: 174, distance: 70.1
click at [197, 184] on app-calendar-viewport "Mon 22 Tue 23 Wed 24 Thu 25 Fri 26 Sat 27 Sun 28 Mon 29 Tue 30 Wed 1 Thu 2 Fri 3" at bounding box center [322, 176] width 644 height 202
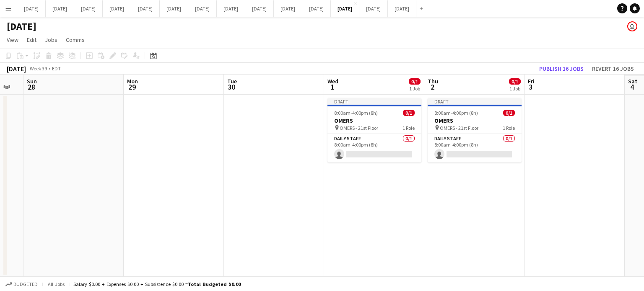
drag, startPoint x: 509, startPoint y: 198, endPoint x: 221, endPoint y: 189, distance: 288.8
click at [173, 190] on app-calendar-viewport "Wed 24 Thu 25 Fri 26 Sat 27 Sun 28 Mon 29 Tue 30 Wed 1 0/1 1 Job Thu 2 0/1 1 Jo…" at bounding box center [322, 176] width 644 height 202
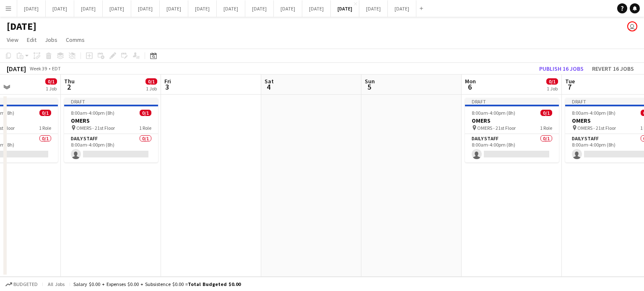
scroll to position [0, 241]
drag, startPoint x: 455, startPoint y: 220, endPoint x: 201, endPoint y: 215, distance: 254.4
click at [201, 215] on app-calendar-viewport "Mon 29 Tue 30 Wed 1 0/1 1 Job Thu 2 0/1 1 Job Fri 3 Sat 4 Sun 5 Mon 6 0/1 1 Job…" at bounding box center [322, 176] width 644 height 202
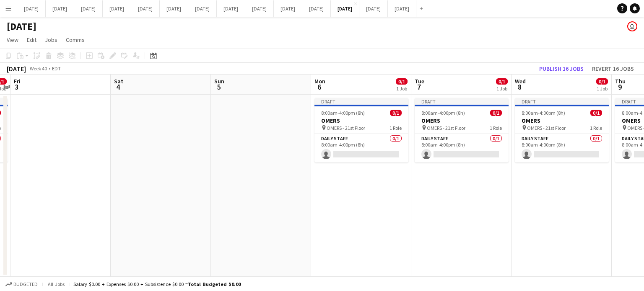
drag, startPoint x: 500, startPoint y: 225, endPoint x: 179, endPoint y: 207, distance: 321.4
click at [151, 210] on app-calendar-viewport "Mon 29 Tue 30 Wed 1 0/1 1 Job Thu 2 0/1 1 Job Fri 3 Sat 4 Sun 5 Mon 6 0/1 1 Job…" at bounding box center [322, 176] width 644 height 202
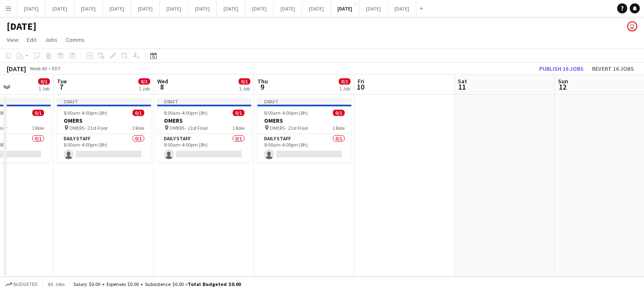
drag, startPoint x: 403, startPoint y: 217, endPoint x: 147, endPoint y: 196, distance: 256.8
click at [146, 196] on app-calendar-viewport "Fri 3 Sat 4 Sun 5 Mon 6 0/1 1 Job Tue 7 0/1 1 Job Wed 8 0/1 1 Job Thu 9 0/1 1 J…" at bounding box center [322, 176] width 644 height 202
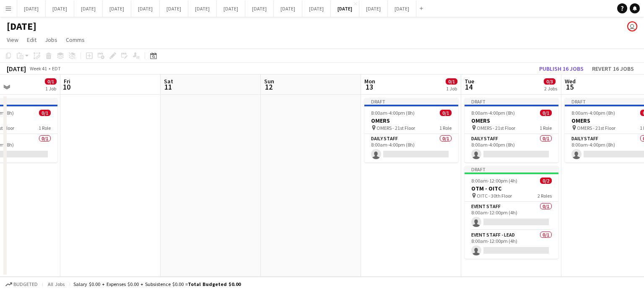
drag, startPoint x: 437, startPoint y: 212, endPoint x: 269, endPoint y: 190, distance: 169.0
click at [245, 202] on app-calendar-viewport "Mon 6 0/1 1 Job Tue 7 0/1 1 Job Wed 8 0/1 1 Job Thu 9 0/1 1 Job Fri 10 Sat 11 S…" at bounding box center [322, 176] width 644 height 202
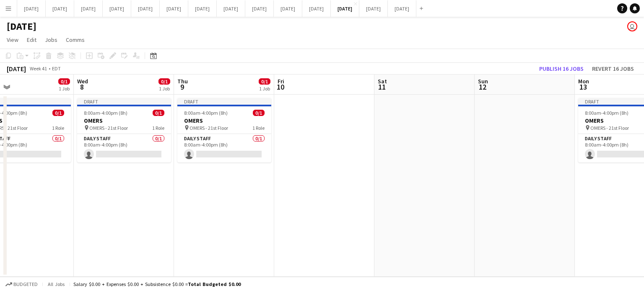
drag, startPoint x: 429, startPoint y: 194, endPoint x: 643, endPoint y: 216, distance: 214.8
click at [643, 216] on app-calendar-viewport "Sun 5 Mon 6 0/1 1 Job Tue 7 0/1 1 Job Wed 8 0/1 1 Job Thu 9 0/1 1 Job Fri 10 Sa…" at bounding box center [322, 176] width 644 height 202
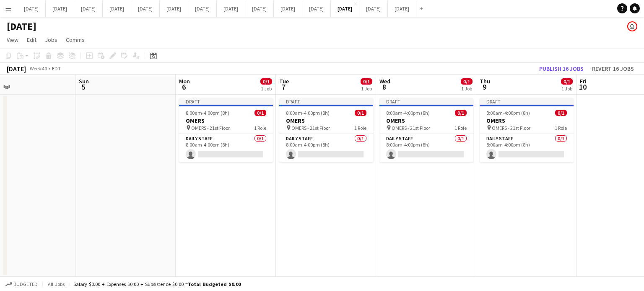
drag, startPoint x: 254, startPoint y: 184, endPoint x: 586, endPoint y: 186, distance: 331.8
click at [586, 186] on app-calendar-viewport "Thu 2 0/1 1 Job Fri 3 Sat 4 Sun 5 Mon 6 0/1 1 Job Tue 7 0/1 1 Job Wed 8 0/1 1 J…" at bounding box center [322, 176] width 644 height 202
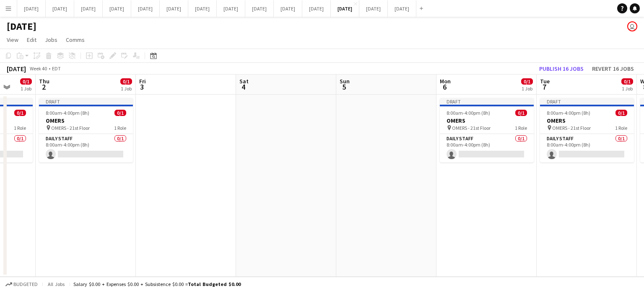
drag, startPoint x: 412, startPoint y: 202, endPoint x: 416, endPoint y: 188, distance: 14.6
click at [642, 192] on app-calendar-viewport "Mon 29 Tue 30 Wed 1 0/1 1 Job Thu 2 0/1 1 Job Fri 3 Sat 4 Sun 5 Mon 6 0/1 1 Job…" at bounding box center [322, 176] width 644 height 202
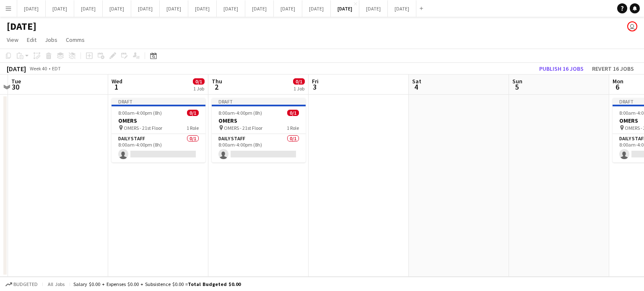
scroll to position [0, 180]
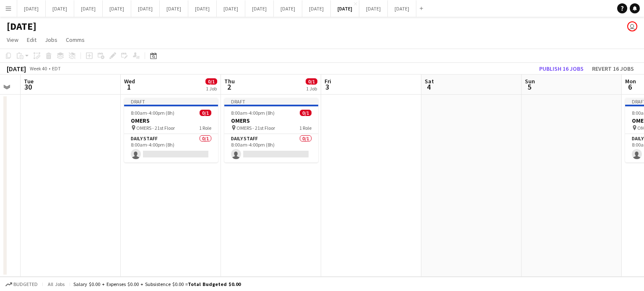
drag, startPoint x: 195, startPoint y: 184, endPoint x: 381, endPoint y: 181, distance: 186.0
click at [381, 181] on app-calendar-viewport "Sun 28 Mon 29 Tue 30 Wed 1 0/1 1 Job Thu 2 0/1 1 Job Fri 3 Sat 4 Sun 5 Mon 6 0/…" at bounding box center [322, 176] width 644 height 202
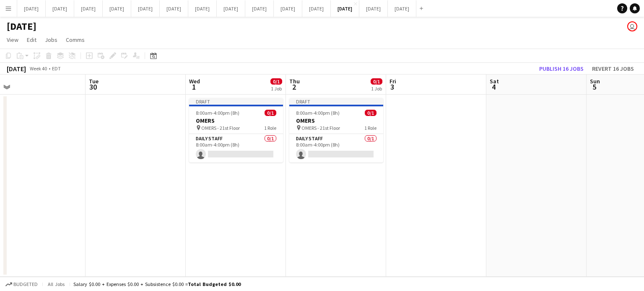
drag, startPoint x: 328, startPoint y: 179, endPoint x: 370, endPoint y: 187, distance: 42.3
click at [369, 181] on app-calendar-viewport "Sat 27 Sun 28 Mon 29 Tue 30 Wed 1 0/1 1 Job Thu 2 0/1 1 Job Fri 3 Sat 4 Sun 5 M…" at bounding box center [322, 176] width 644 height 202
click at [334, 197] on app-date-cell "Draft 8:00am-4:00pm (8h) 0/1 OMERS pin OMERS - 21st Floor 1 Role Daily Staff 0/…" at bounding box center [336, 186] width 100 height 182
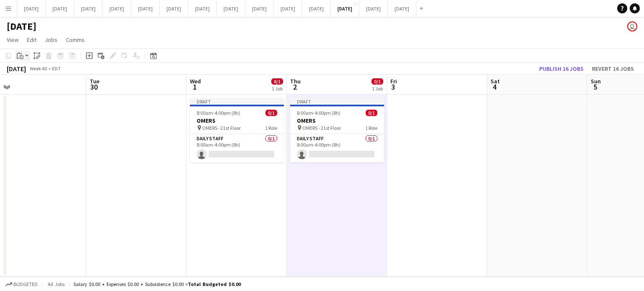
click at [21, 58] on icon "Paste" at bounding box center [20, 55] width 7 height 7
click at [35, 73] on link "Paste Ctrl+V" at bounding box center [61, 72] width 79 height 8
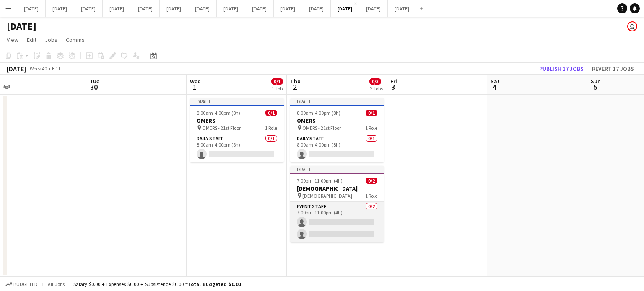
click at [358, 211] on app-card-role "Event Staff 0/2 7:00pm-11:00pm (4h) single-neutral-actions single-neutral-actio…" at bounding box center [337, 222] width 94 height 41
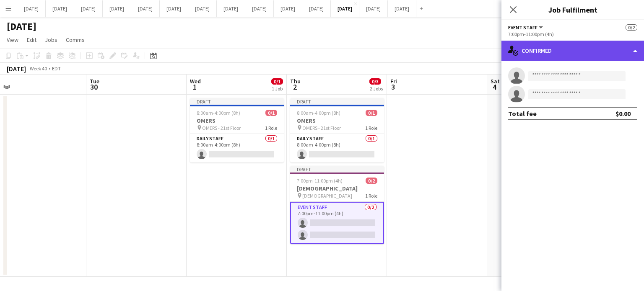
click at [600, 46] on div "single-neutral-actions-check-2 Confirmed" at bounding box center [572, 51] width 142 height 20
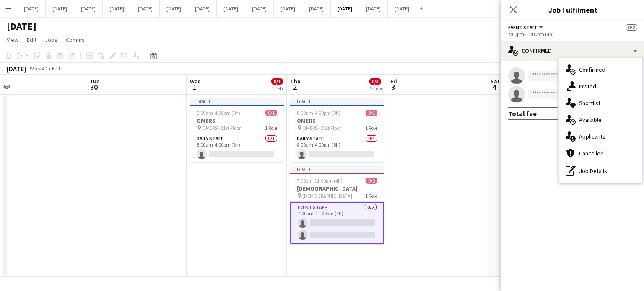
click at [615, 173] on div "pen-write Job Details" at bounding box center [599, 171] width 83 height 17
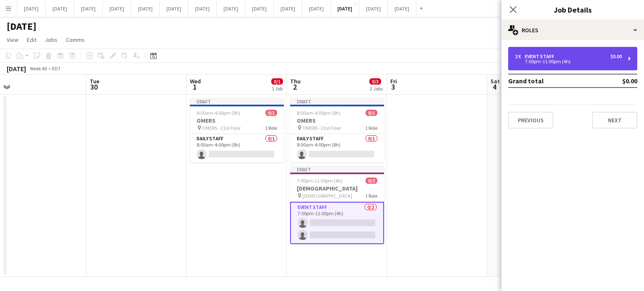
click at [530, 59] on div "7:00pm-11:00pm (4h)" at bounding box center [567, 61] width 107 height 4
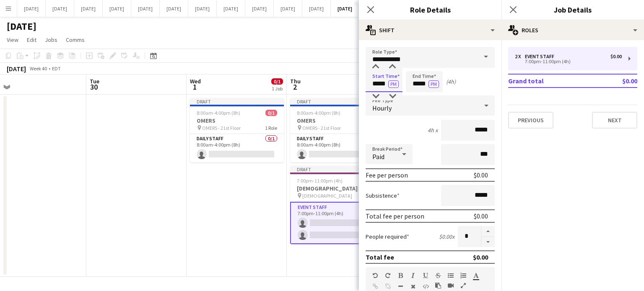
click at [374, 84] on input "*****" at bounding box center [383, 81] width 37 height 21
click at [375, 96] on div at bounding box center [375, 96] width 17 height 8
click at [395, 65] on div at bounding box center [392, 67] width 17 height 8
type input "*****"
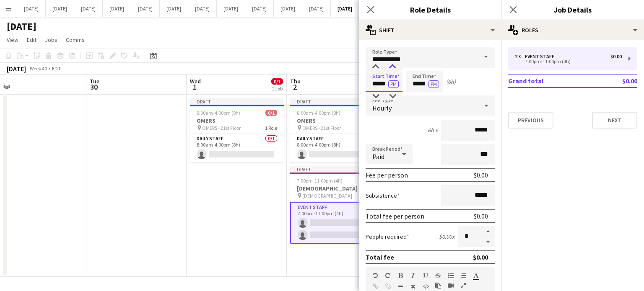
click at [395, 66] on div at bounding box center [392, 67] width 17 height 8
click at [417, 80] on input "*****" at bounding box center [424, 81] width 37 height 21
click at [416, 96] on div at bounding box center [415, 96] width 17 height 8
click at [416, 95] on div at bounding box center [415, 96] width 17 height 8
click at [430, 62] on input "**********" at bounding box center [429, 57] width 129 height 21
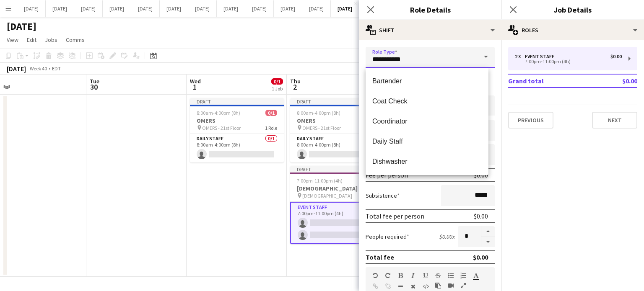
click at [431, 62] on input "**********" at bounding box center [429, 57] width 129 height 21
click at [437, 42] on div "**********" at bounding box center [430, 270] width 142 height 460
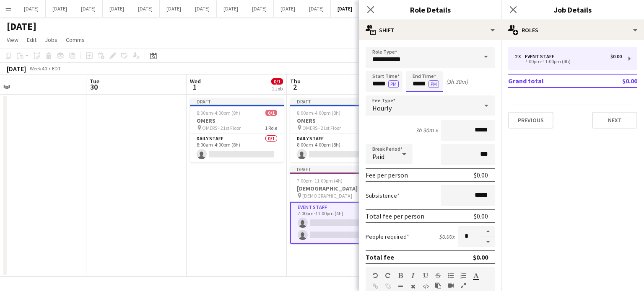
click at [424, 79] on input "*****" at bounding box center [424, 81] width 37 height 21
click at [426, 67] on div at bounding box center [432, 67] width 17 height 8
type input "*****"
click at [426, 67] on div at bounding box center [432, 67] width 17 height 8
click at [374, 8] on icon "Close pop-in" at bounding box center [370, 9] width 7 height 7
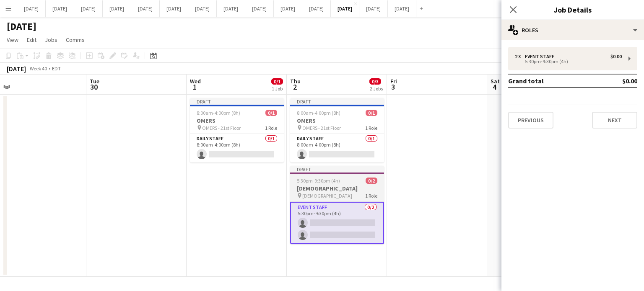
click at [370, 182] on span "0/2" at bounding box center [371, 181] width 12 height 6
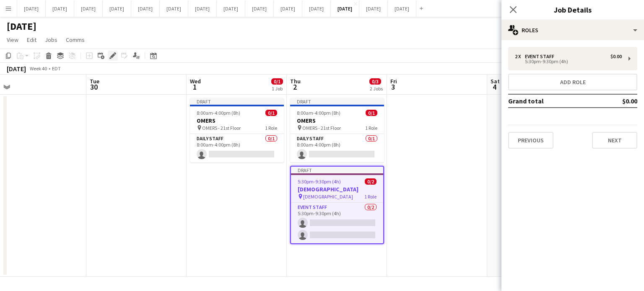
click at [114, 54] on icon "Edit" at bounding box center [112, 55] width 7 height 7
click at [605, 141] on button "Next" at bounding box center [614, 140] width 45 height 17
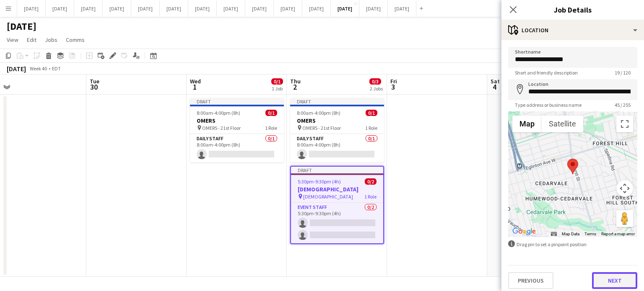
click at [602, 281] on button "Next" at bounding box center [614, 280] width 45 height 17
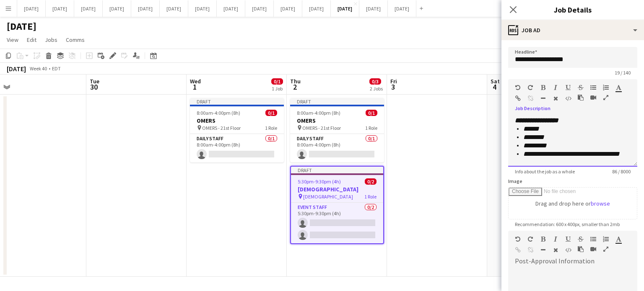
drag, startPoint x: 540, startPoint y: 122, endPoint x: 498, endPoint y: 125, distance: 41.6
click at [498, 125] on body "Menu Boards Boards Boards All jobs Status Workforce Workforce My Workforce Recr…" at bounding box center [322, 145] width 644 height 291
click at [513, 119] on div "**********" at bounding box center [572, 141] width 129 height 50
drag, startPoint x: 538, startPoint y: 120, endPoint x: 504, endPoint y: 124, distance: 34.1
click at [504, 124] on form "**********" at bounding box center [572, 227] width 142 height 361
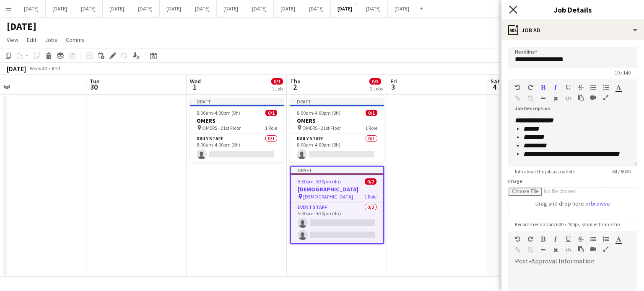
click at [513, 8] on icon "Close pop-in" at bounding box center [513, 9] width 8 height 8
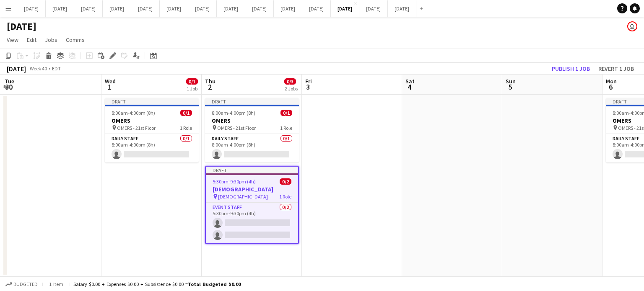
drag, startPoint x: 459, startPoint y: 187, endPoint x: 274, endPoint y: 201, distance: 185.7
click at [274, 201] on app-calendar-viewport "Sat 27 Sun 28 Mon 29 Tue 30 Wed 1 0/1 1 Job Thu 2 0/3 2 Jobs Fri 3 Sat 4 Sun 5 …" at bounding box center [322, 176] width 644 height 202
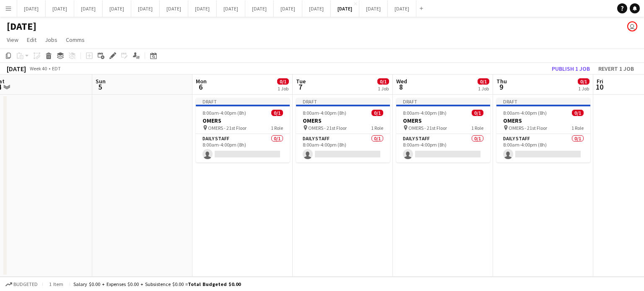
drag, startPoint x: 396, startPoint y: 190, endPoint x: 86, endPoint y: 209, distance: 311.0
click at [86, 209] on app-calendar-viewport "Wed 1 0/1 1 Job Thu 2 0/3 2 Jobs Fri 3 Sat 4 Sun 5 Mon 6 0/1 1 Job Tue 7 0/1 1 …" at bounding box center [322, 176] width 644 height 202
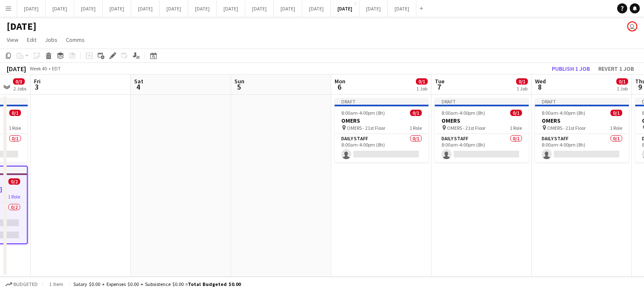
scroll to position [0, 223]
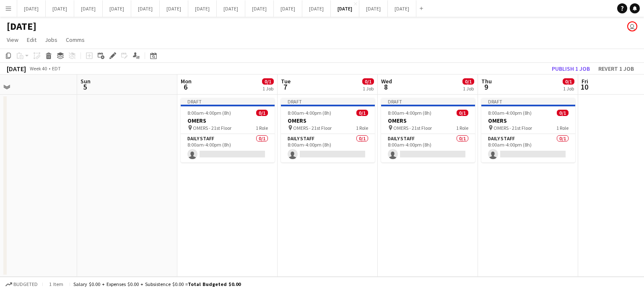
drag, startPoint x: 103, startPoint y: 199, endPoint x: 89, endPoint y: 177, distance: 25.9
click at [89, 177] on app-calendar-viewport "Thu 2 0/3 2 Jobs Fri 3 Sat 4 Sun 5 Mon 6 0/1 1 Job Tue 7 0/1 1 Job Wed 8 0/1 1 …" at bounding box center [322, 176] width 644 height 202
click at [328, 205] on app-date-cell "Draft 8:00am-4:00pm (8h) 0/1 OMERS pin OMERS - 21st Floor 1 Role Daily Staff 0/…" at bounding box center [327, 186] width 100 height 182
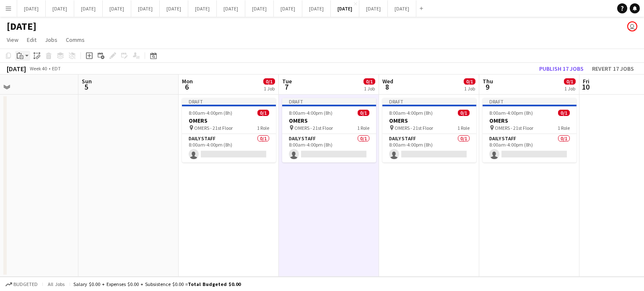
click at [19, 58] on icon at bounding box center [18, 55] width 3 height 5
click at [32, 73] on link "Paste Ctrl+V" at bounding box center [61, 72] width 79 height 8
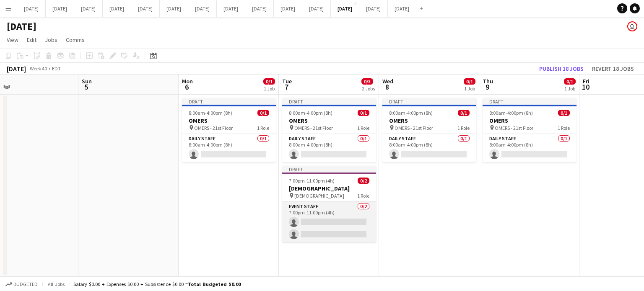
click at [332, 209] on app-card-role "Event Staff 0/2 7:00pm-11:00pm (4h) single-neutral-actions single-neutral-actio…" at bounding box center [329, 222] width 94 height 41
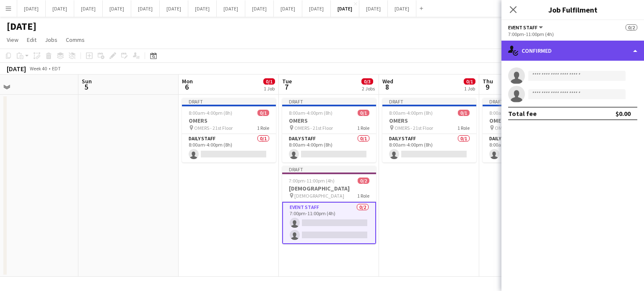
click at [535, 58] on div "single-neutral-actions-check-2 Confirmed" at bounding box center [572, 51] width 142 height 20
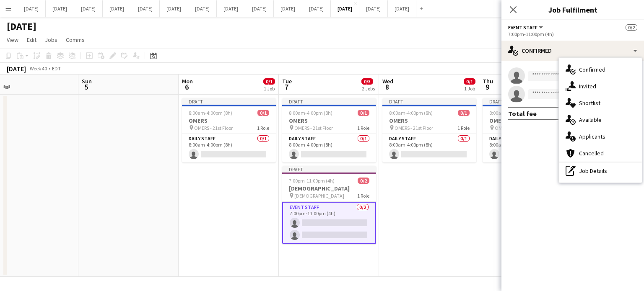
click at [584, 170] on div "pen-write Job Details" at bounding box center [599, 171] width 83 height 17
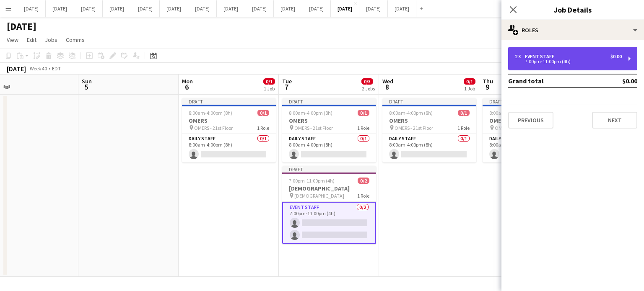
drag, startPoint x: 571, startPoint y: 59, endPoint x: 556, endPoint y: 69, distance: 17.7
click at [572, 59] on div "7:00pm-11:00pm (4h)" at bounding box center [567, 61] width 107 height 4
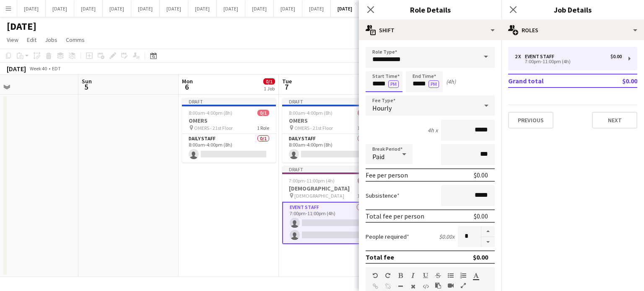
click at [381, 82] on input "*****" at bounding box center [383, 81] width 37 height 21
click at [373, 93] on div at bounding box center [375, 96] width 17 height 8
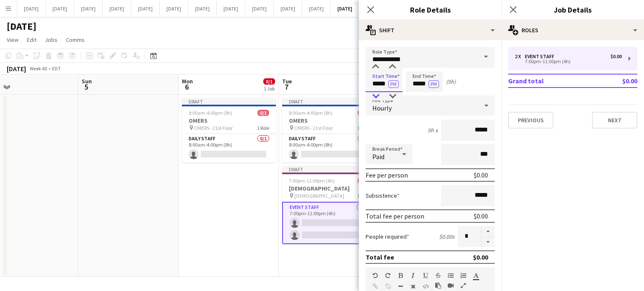
click at [373, 93] on div at bounding box center [375, 96] width 17 height 8
type input "*****"
click at [373, 93] on div at bounding box center [375, 96] width 17 height 8
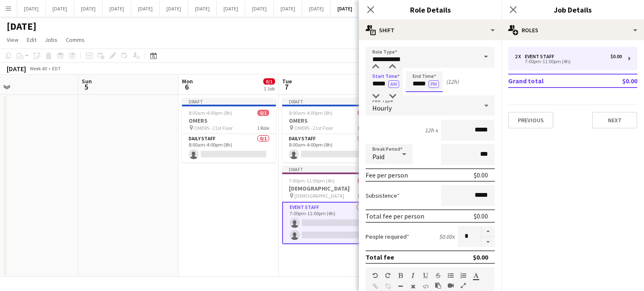
click at [418, 83] on input "*****" at bounding box center [424, 81] width 37 height 21
click at [412, 95] on div at bounding box center [415, 96] width 17 height 8
click at [411, 95] on div at bounding box center [415, 96] width 17 height 8
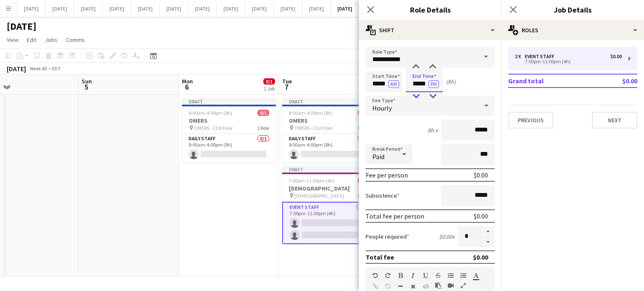
click at [411, 93] on div at bounding box center [415, 96] width 17 height 8
type input "*****"
click at [411, 93] on div at bounding box center [415, 96] width 17 height 8
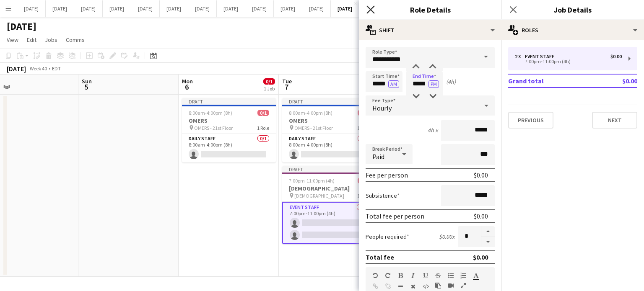
click at [369, 10] on icon "Close pop-in" at bounding box center [370, 9] width 8 height 8
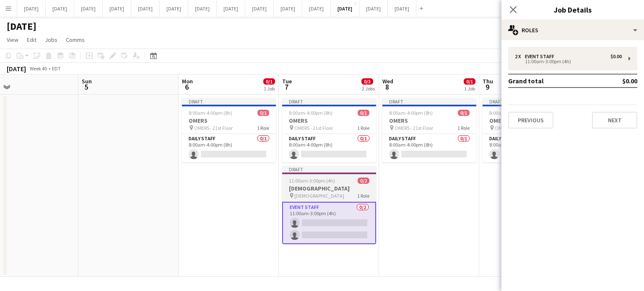
click at [354, 183] on div "11:00am-3:00pm (4h) 0/2" at bounding box center [329, 181] width 94 height 6
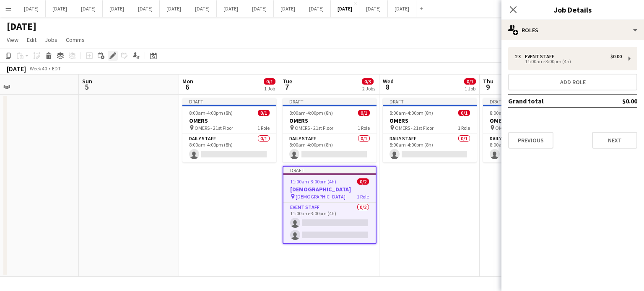
click at [115, 57] on icon "Edit" at bounding box center [112, 55] width 7 height 7
click at [615, 142] on button "Next" at bounding box center [614, 140] width 45 height 17
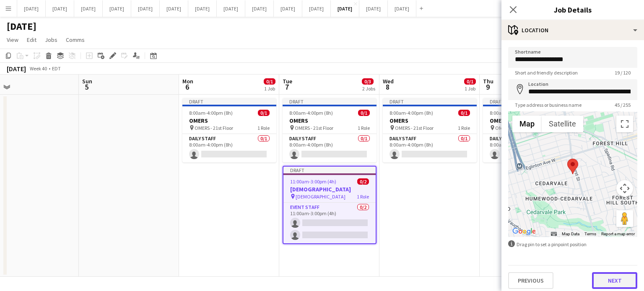
click at [618, 283] on button "Next" at bounding box center [614, 280] width 45 height 17
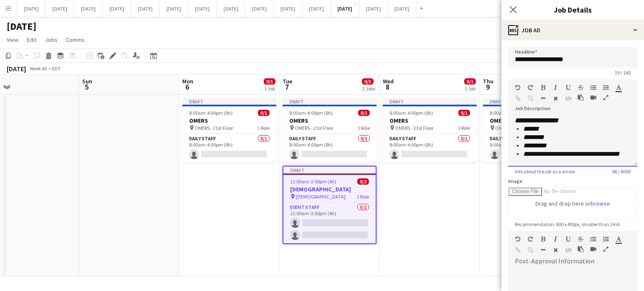
click at [540, 121] on icon "**********" at bounding box center [536, 120] width 44 height 6
drag, startPoint x: 538, startPoint y: 120, endPoint x: 505, endPoint y: 121, distance: 33.1
click at [505, 121] on form "**********" at bounding box center [572, 227] width 142 height 361
drag, startPoint x: 550, startPoint y: 117, endPoint x: 504, endPoint y: 111, distance: 46.5
click at [503, 121] on form "**********" at bounding box center [572, 227] width 142 height 361
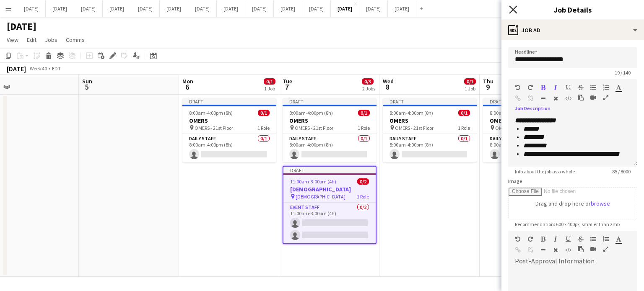
click at [514, 9] on icon "Close pop-in" at bounding box center [513, 9] width 8 height 8
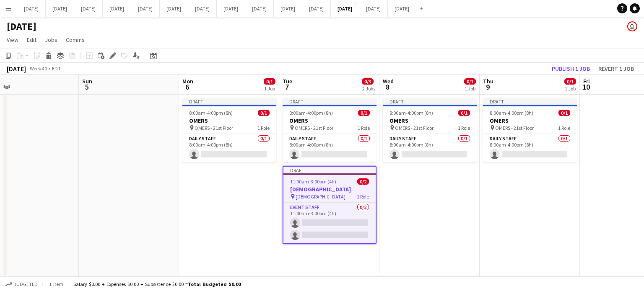
click at [355, 192] on h3 "[DEMOGRAPHIC_DATA]" at bounding box center [329, 190] width 92 height 8
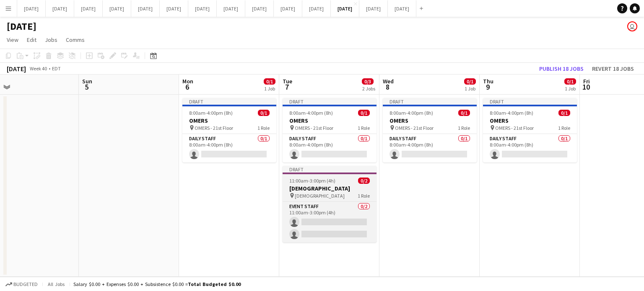
click at [327, 189] on h3 "[DEMOGRAPHIC_DATA]" at bounding box center [329, 189] width 94 height 8
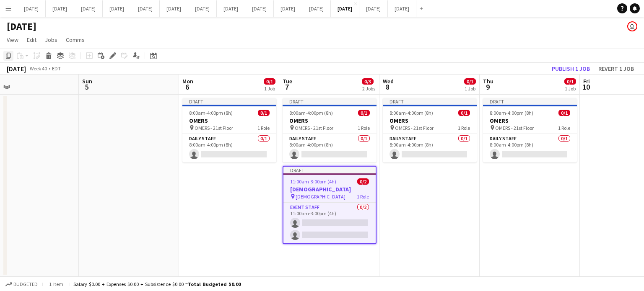
click at [9, 58] on icon "Copy" at bounding box center [8, 55] width 7 height 7
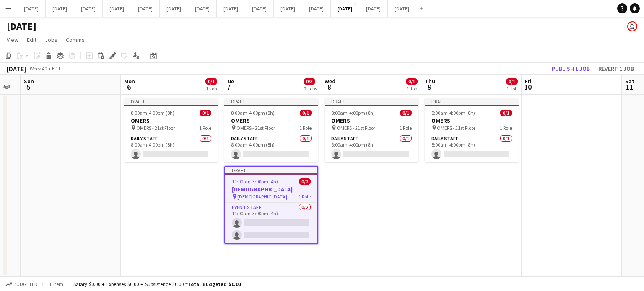
drag, startPoint x: 539, startPoint y: 244, endPoint x: 199, endPoint y: 263, distance: 340.3
click at [199, 263] on app-calendar-viewport "Thu 2 0/3 2 Jobs Fri 3 Sat 4 Sun 5 Mon 6 0/1 1 Job Tue 7 0/3 2 Jobs Wed 8 0/1 1…" at bounding box center [322, 176] width 644 height 202
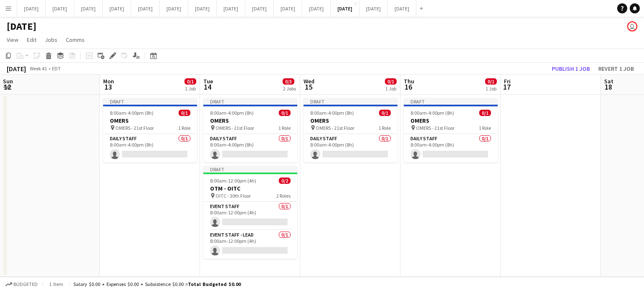
scroll to position [0, 305]
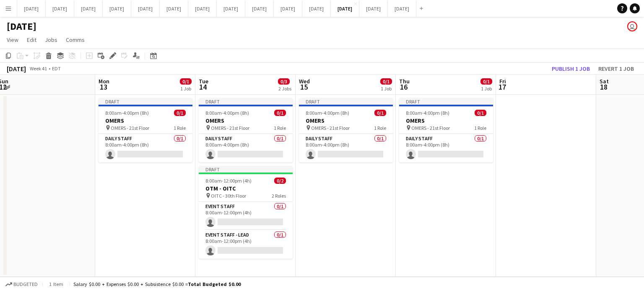
drag, startPoint x: 462, startPoint y: 245, endPoint x: 17, endPoint y: 256, distance: 445.1
click at [17, 256] on app-calendar-viewport "Thu 9 0/1 1 Job Fri 10 Sat 11 Sun 12 Mon 13 0/1 1 Job Tue 14 0/3 2 Jobs Wed 15 …" at bounding box center [322, 176] width 644 height 202
click at [260, 271] on app-date-cell "Draft 8:00am-4:00pm (8h) 0/1 OMERS pin OMERS - 21st Floor 1 Role Daily Staff 0/…" at bounding box center [245, 186] width 100 height 182
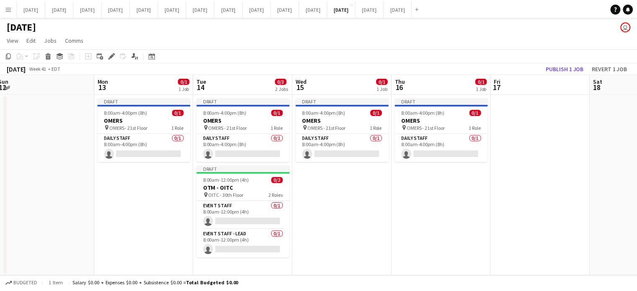
scroll to position [0, 305]
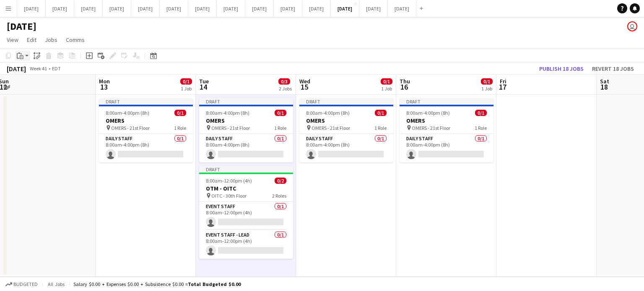
click at [21, 57] on icon "Paste" at bounding box center [20, 55] width 7 height 7
click at [28, 70] on link "Paste Ctrl+V" at bounding box center [61, 72] width 79 height 8
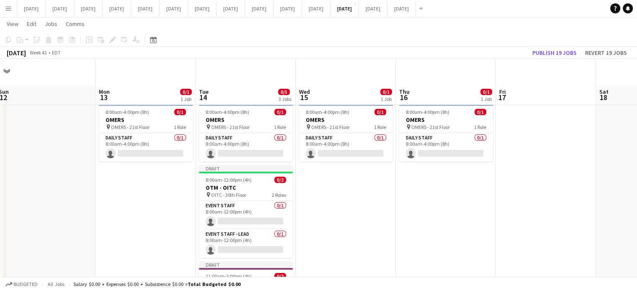
scroll to position [80, 0]
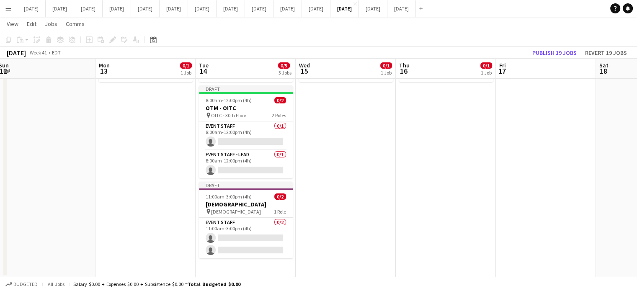
click at [255, 268] on app-date-cell "Draft 8:00am-4:00pm (8h) 0/1 OMERS pin OMERS - 21st Floor 1 Role Daily Staff 0/…" at bounding box center [246, 145] width 100 height 263
click at [28, 37] on app-action-btn "Paste" at bounding box center [22, 40] width 15 height 10
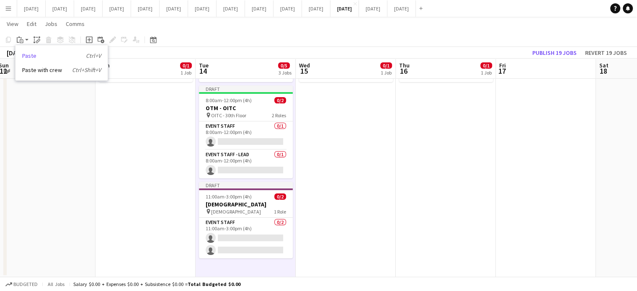
click at [31, 56] on link "Paste Ctrl+V" at bounding box center [61, 56] width 79 height 8
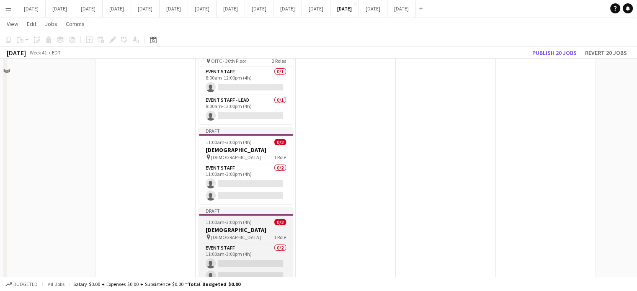
scroll to position [160, 0]
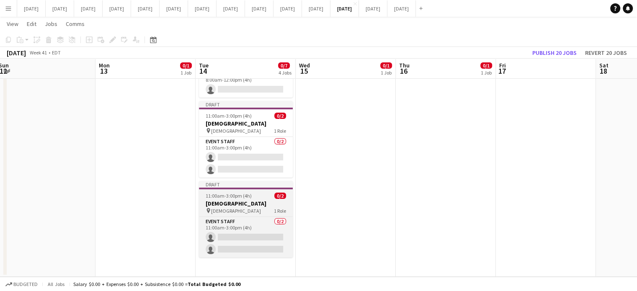
click at [245, 202] on h3 "[DEMOGRAPHIC_DATA]" at bounding box center [246, 204] width 94 height 8
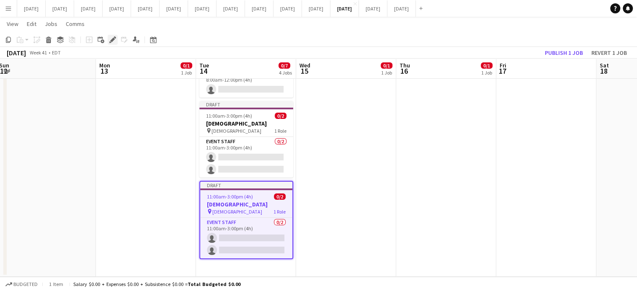
click at [111, 40] on icon at bounding box center [112, 40] width 5 height 5
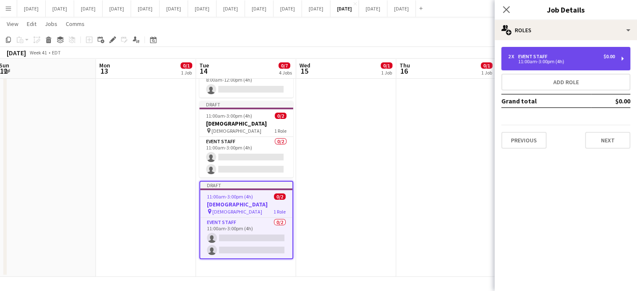
click at [550, 59] on div "11:00am-3:00pm (4h)" at bounding box center [561, 61] width 107 height 4
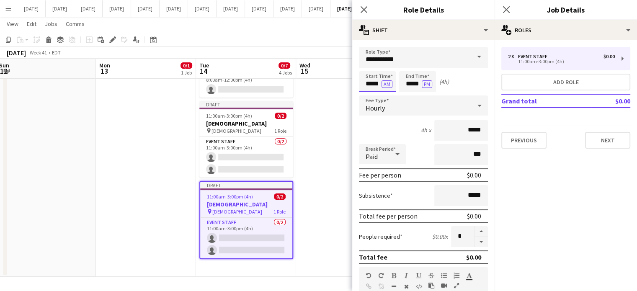
click at [370, 86] on input "*****" at bounding box center [377, 81] width 37 height 21
click at [371, 68] on div at bounding box center [369, 67] width 17 height 8
click at [371, 67] on div at bounding box center [369, 67] width 17 height 8
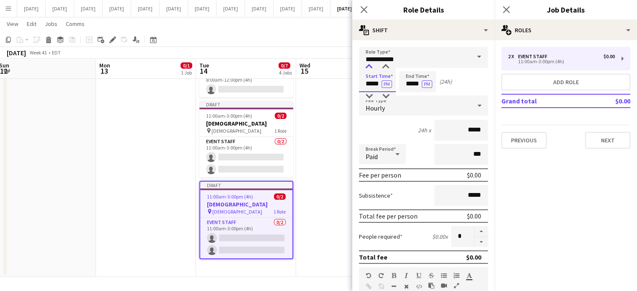
click at [371, 67] on div at bounding box center [369, 67] width 17 height 8
click at [370, 67] on div at bounding box center [369, 67] width 17 height 8
type input "*****"
click at [370, 67] on div at bounding box center [369, 67] width 17 height 8
click at [409, 75] on input "*****" at bounding box center [417, 81] width 37 height 21
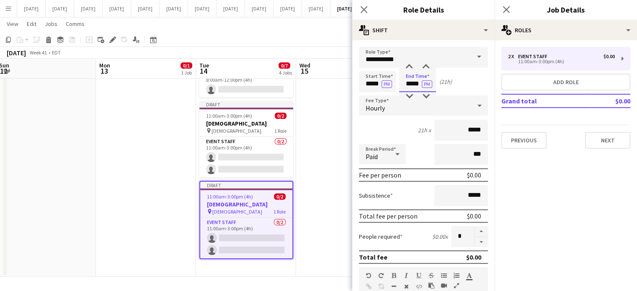
click at [409, 75] on input "*****" at bounding box center [417, 81] width 37 height 21
click at [411, 68] on div at bounding box center [409, 67] width 17 height 8
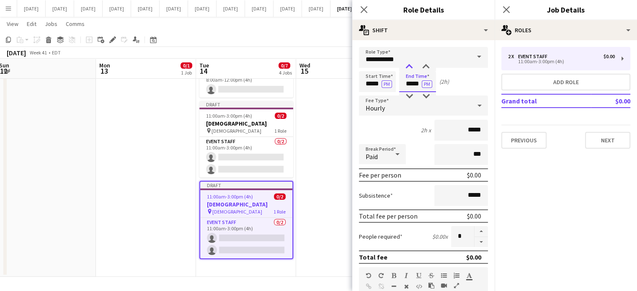
click at [411, 68] on div at bounding box center [409, 67] width 17 height 8
type input "*****"
click at [411, 68] on div at bounding box center [409, 67] width 17 height 8
click at [361, 6] on icon at bounding box center [364, 9] width 8 height 8
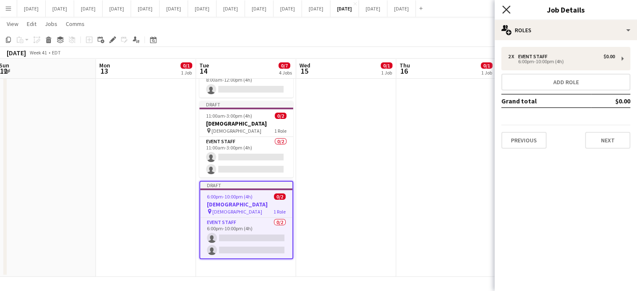
drag, startPoint x: 504, startPoint y: 9, endPoint x: 480, endPoint y: 13, distance: 25.1
click at [504, 8] on icon "Close pop-in" at bounding box center [506, 9] width 7 height 7
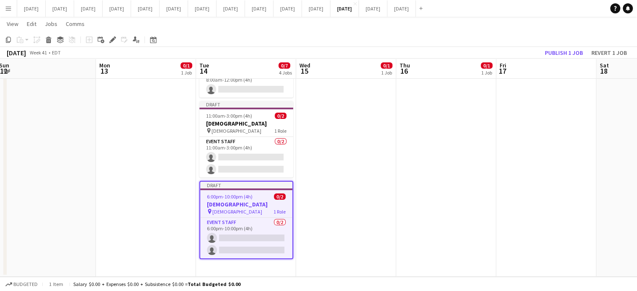
click at [268, 197] on div "6:00pm-10:00pm (4h) 0/2" at bounding box center [246, 197] width 92 height 6
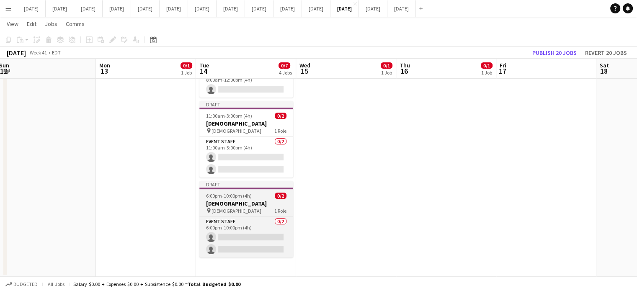
click at [268, 197] on div "6:00pm-10:00pm (4h) 0/2" at bounding box center [246, 196] width 94 height 6
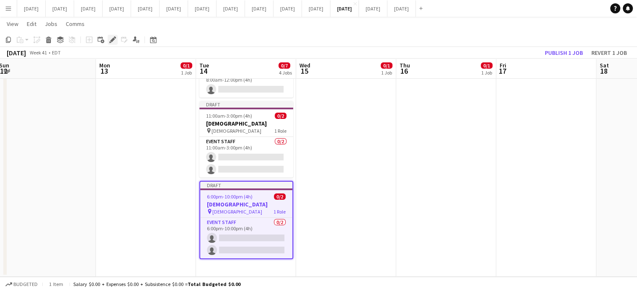
click at [116, 41] on div "Edit" at bounding box center [113, 40] width 10 height 10
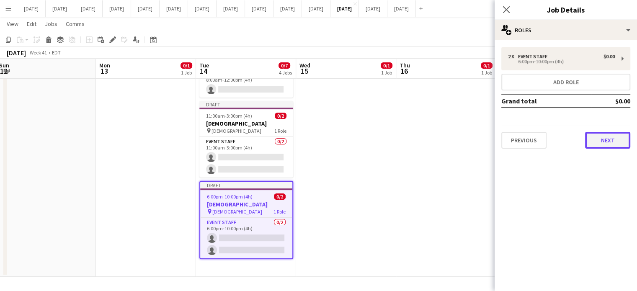
click at [607, 140] on button "Next" at bounding box center [607, 140] width 45 height 17
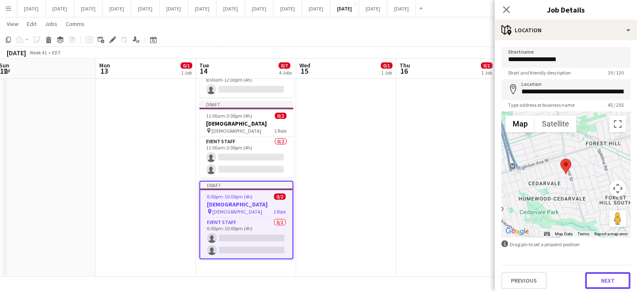
drag, startPoint x: 602, startPoint y: 276, endPoint x: 605, endPoint y: 271, distance: 5.8
click at [603, 277] on button "Next" at bounding box center [607, 280] width 45 height 17
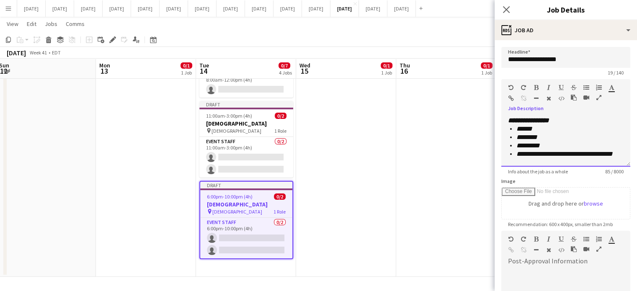
drag, startPoint x: 566, startPoint y: 120, endPoint x: 472, endPoint y: 119, distance: 93.4
click at [472, 119] on body "Menu Boards Boards Boards All jobs Status Workforce Workforce My Workforce Recr…" at bounding box center [318, 66] width 637 height 452
click at [509, 8] on icon "Close pop-in" at bounding box center [506, 9] width 8 height 8
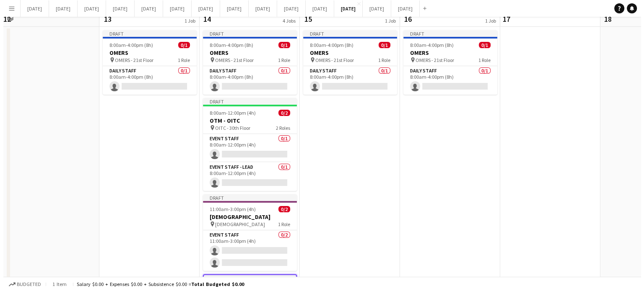
scroll to position [0, 0]
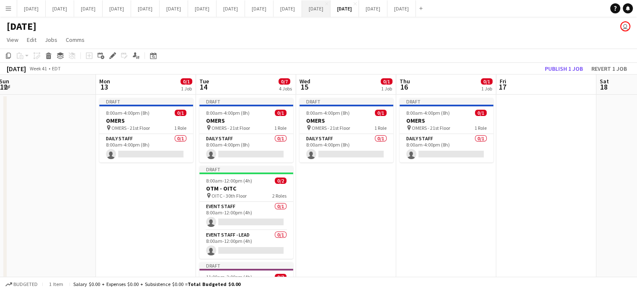
click at [331, 10] on button "[DATE] Close" at bounding box center [316, 8] width 28 height 16
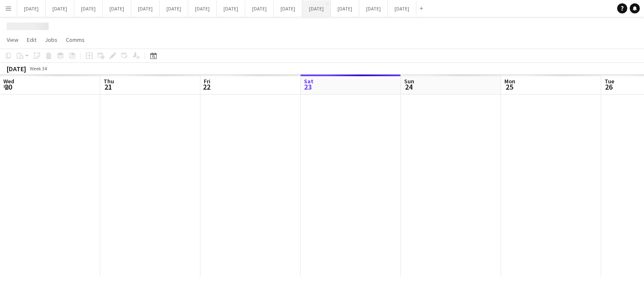
scroll to position [0, 200]
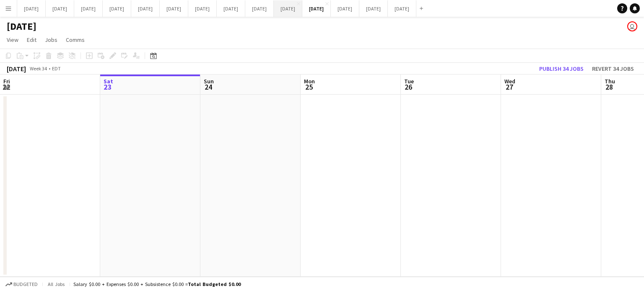
click at [302, 10] on button "[DATE] Close" at bounding box center [288, 8] width 28 height 16
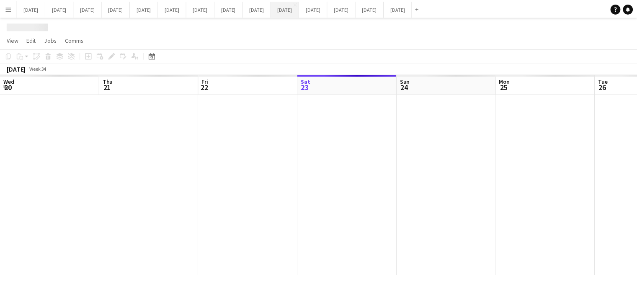
scroll to position [0, 200]
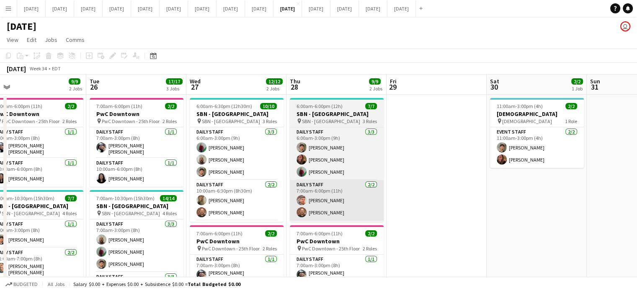
drag, startPoint x: 600, startPoint y: 182, endPoint x: 269, endPoint y: 197, distance: 331.7
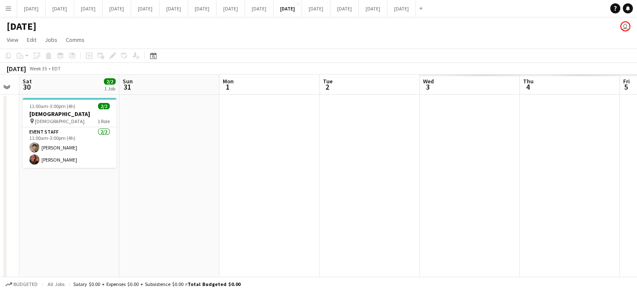
drag, startPoint x: 551, startPoint y: 144, endPoint x: 285, endPoint y: 165, distance: 266.4
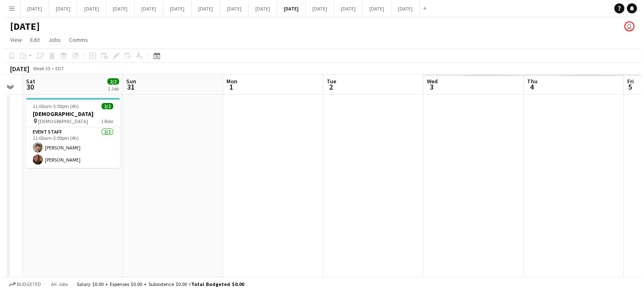
scroll to position [0, 240]
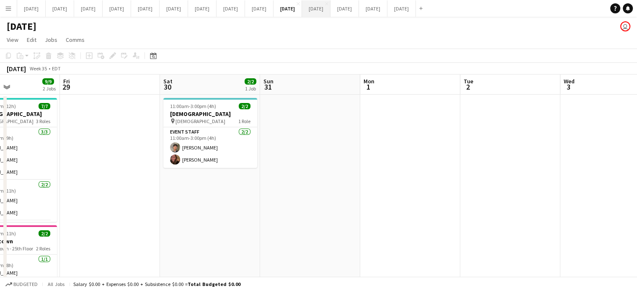
click at [331, 13] on button "[DATE] Close" at bounding box center [316, 8] width 28 height 16
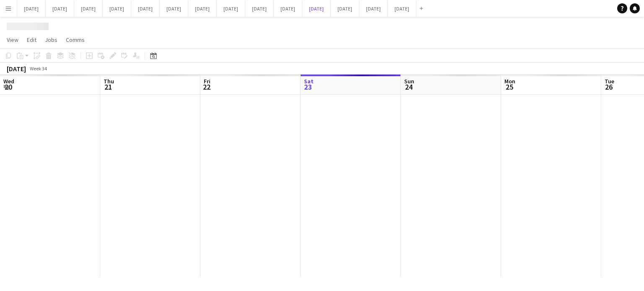
scroll to position [0, 200]
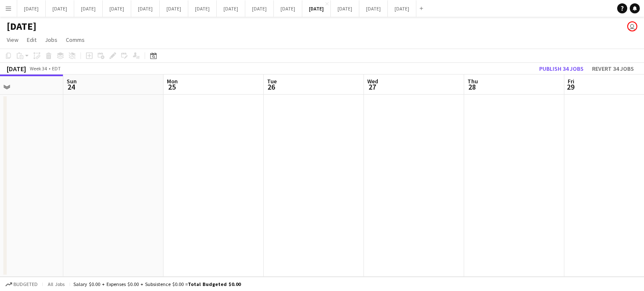
drag, startPoint x: 524, startPoint y: 158, endPoint x: 186, endPoint y: 166, distance: 337.8
click at [186, 166] on app-calendar-viewport "Wed 20 Thu 21 Fri 22 Sat 23 Sun 24 Mon 25 Tue 26 Wed 27 Thu 28 Fri 29 Sat 30 Su…" at bounding box center [322, 176] width 644 height 202
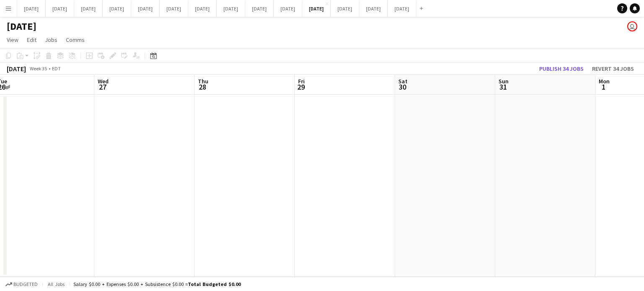
drag, startPoint x: 329, startPoint y: 164, endPoint x: 191, endPoint y: 164, distance: 137.8
click at [190, 164] on app-calendar-viewport "Sun 24 Mon 25 Tue 26 Wed 27 Thu 28 Fri 29 Sat 30 Sun 31 Mon 1 Tue 2 0/1 1 Job W…" at bounding box center [322, 176] width 644 height 202
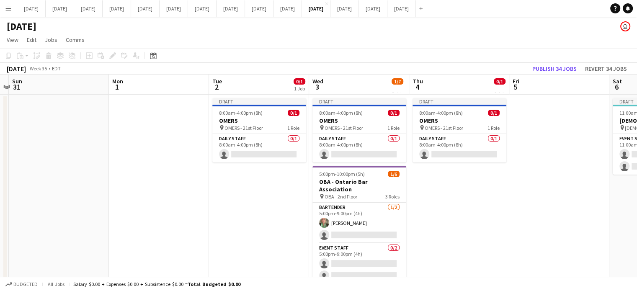
drag, startPoint x: 382, startPoint y: 192, endPoint x: 80, endPoint y: 186, distance: 302.1
click at [80, 186] on app-calendar-viewport "Thu 28 Fri 29 Sat 30 Sun 31 Mon 1 Tue 2 0/1 1 Job Wed 3 1/7 2 Jobs Thu 4 0/1 1 …" at bounding box center [318, 191] width 637 height 233
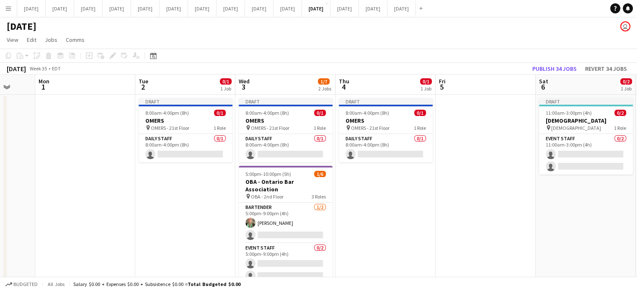
drag, startPoint x: 176, startPoint y: 197, endPoint x: 102, endPoint y: 181, distance: 75.8
click at [72, 192] on app-calendar-viewport "Thu 28 Fri 29 Sat 30 Sun 31 Mon 1 Tue 2 0/1 1 Job Wed 3 1/7 2 Jobs Thu 4 0/1 1 …" at bounding box center [318, 191] width 637 height 233
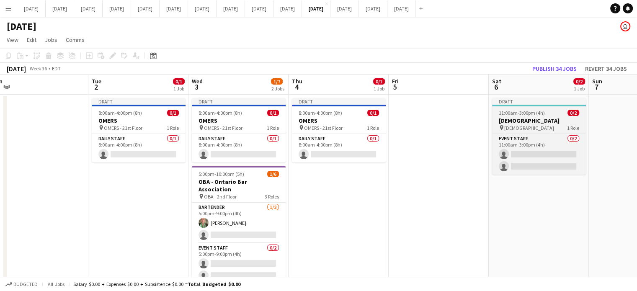
click at [533, 119] on h3 "[DEMOGRAPHIC_DATA]" at bounding box center [539, 121] width 94 height 8
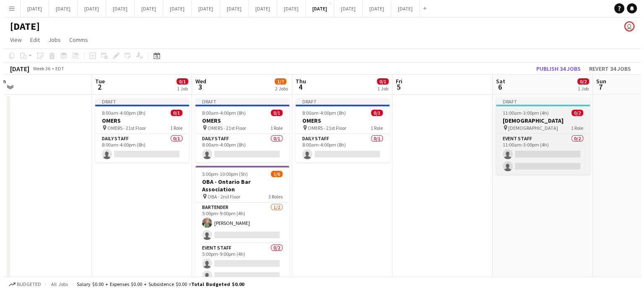
scroll to position [0, 211]
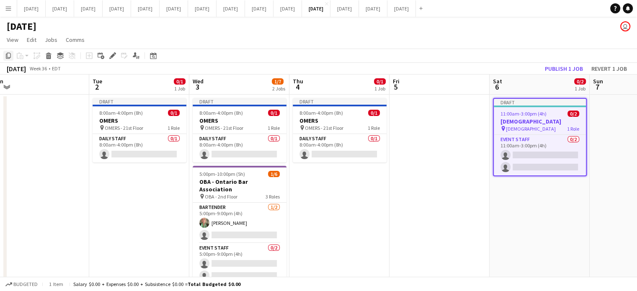
click at [7, 59] on div "Copy" at bounding box center [8, 56] width 10 height 10
click at [359, 15] on button "[DATE] Close" at bounding box center [345, 8] width 28 height 16
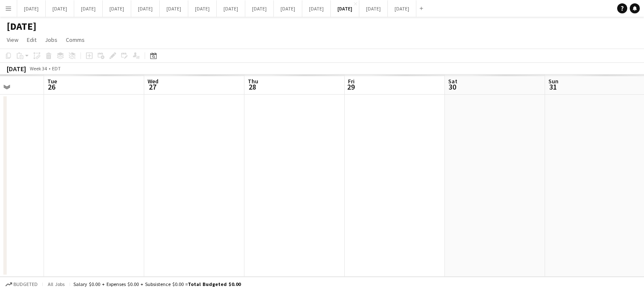
drag, startPoint x: 389, startPoint y: 136, endPoint x: 100, endPoint y: 114, distance: 290.3
click at [101, 115] on app-calendar-viewport "Fri 22 Sat 23 Sun 24 Mon 25 Tue 26 Wed 27 Thu 28 Fri 29 Sat 30 Sun 31 Mon 1 Tue…" at bounding box center [322, 176] width 644 height 202
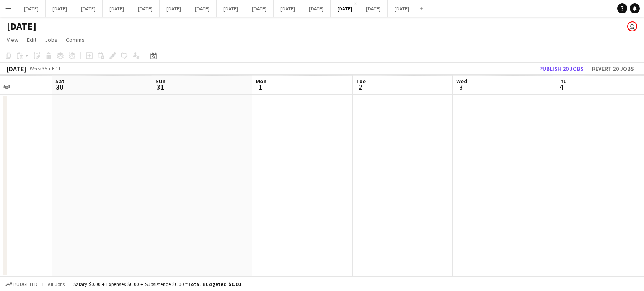
drag, startPoint x: 426, startPoint y: 135, endPoint x: 165, endPoint y: 136, distance: 260.6
click at [165, 136] on app-calendar-viewport "Tue 26 Wed 27 Thu 28 Fri 29 Sat 30 Sun 31 Mon 1 Tue 2 Wed 3 Thu 4 Fri 5 Sat 6" at bounding box center [322, 176] width 644 height 202
drag, startPoint x: 382, startPoint y: 160, endPoint x: 174, endPoint y: 150, distance: 208.1
click at [173, 150] on app-calendar-viewport "Sat 30 Sun 31 Mon 1 Tue 2 Wed 3 Thu 4 Fri 5 Sat 6 Sun 7 Mon 8 Tue 9 Wed 10" at bounding box center [322, 176] width 644 height 202
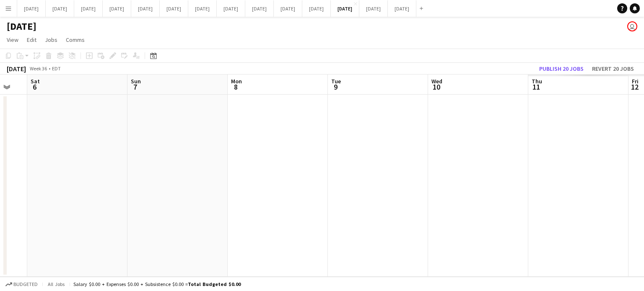
drag, startPoint x: 416, startPoint y: 155, endPoint x: 144, endPoint y: 146, distance: 272.1
click at [138, 147] on app-calendar-viewport "Wed 3 Thu 4 Fri 5 Sat 6 Sun 7 Mon 8 Tue 9 Wed 10 Thu 11 Fri 12 Sat 13 Sun 14" at bounding box center [322, 176] width 644 height 202
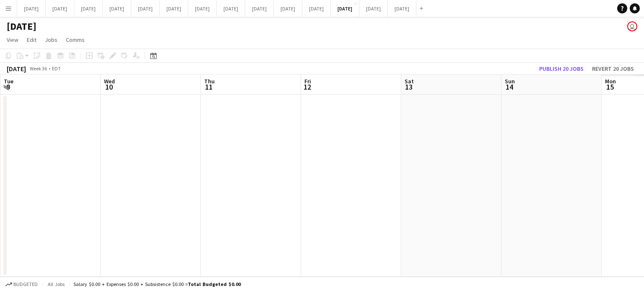
drag, startPoint x: 451, startPoint y: 178, endPoint x: 213, endPoint y: 162, distance: 238.9
click at [209, 163] on app-calendar-viewport "Sat 6 Sun 7 Mon 8 Tue 9 Wed 10 Thu 11 Fri 12 Sat 13 Sun 14 Mon 15 Tue 16 Wed 17" at bounding box center [322, 176] width 644 height 202
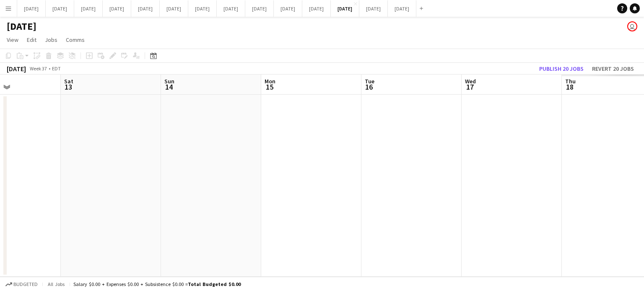
drag, startPoint x: 441, startPoint y: 178, endPoint x: 152, endPoint y: 162, distance: 289.9
click at [152, 162] on app-calendar-viewport "Wed 10 Thu 11 Fri 12 Sat 13 Sun 14 Mon 15 Tue 16 Wed 17 Thu 18 Fri 19 Sat 20 Su…" at bounding box center [322, 176] width 644 height 202
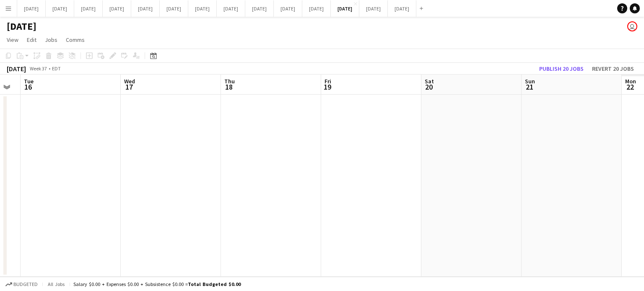
drag, startPoint x: 322, startPoint y: 171, endPoint x: 96, endPoint y: 143, distance: 227.9
click at [96, 143] on app-calendar-viewport "Fri 12 Sat 13 Sun 14 Mon 15 Tue 16 Wed 17 Thu 18 Fri 19 Sat 20 Sun 21 Mon 22 Tu…" at bounding box center [322, 176] width 644 height 202
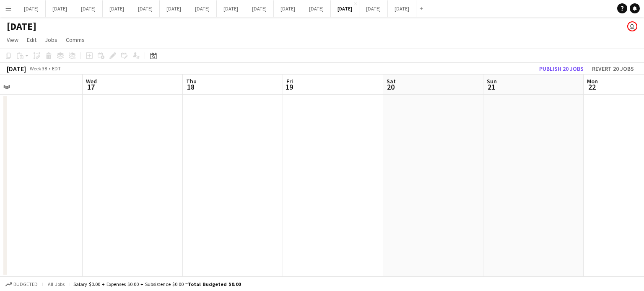
scroll to position [0, 380]
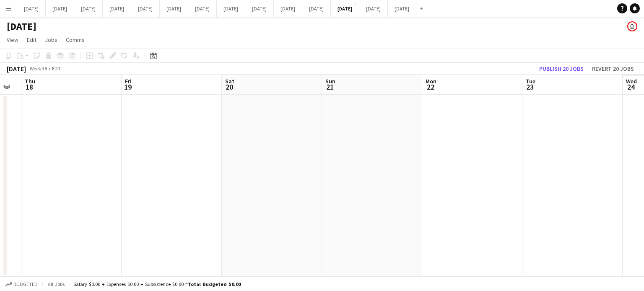
drag, startPoint x: 455, startPoint y: 188, endPoint x: 221, endPoint y: 176, distance: 234.0
click at [220, 178] on app-calendar-viewport "Sun 14 Mon 15 Tue 16 Wed 17 Thu 18 Fri 19 Sat 20 Sun 21 Mon 22 Tue 23 Wed 24 Th…" at bounding box center [322, 176] width 644 height 202
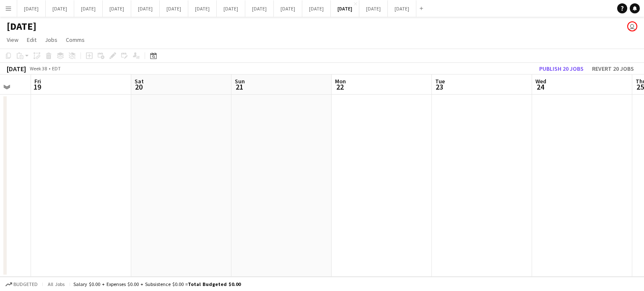
drag, startPoint x: 425, startPoint y: 189, endPoint x: 183, endPoint y: 185, distance: 242.6
click at [183, 185] on app-calendar-viewport "Tue 16 Wed 17 Thu 18 Fri 19 Sat 20 Sun 21 Mon 22 Tue 23 Wed 24 Thu 25 Fri 26 Sa…" at bounding box center [322, 176] width 644 height 202
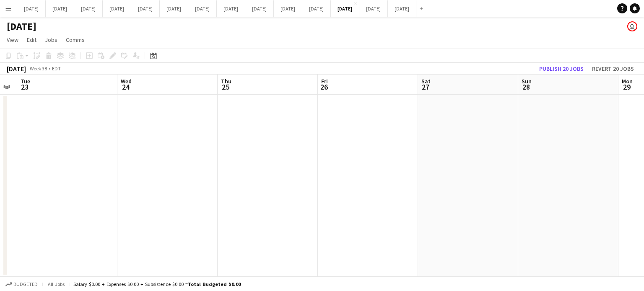
drag, startPoint x: 424, startPoint y: 190, endPoint x: 221, endPoint y: 184, distance: 203.3
click at [199, 186] on app-calendar-viewport "Fri 19 Sat 20 Sun 21 Mon 22 Tue 23 Wed 24 Thu 25 Fri 26 Sat 27 Sun 28 Mon 29 Tu…" at bounding box center [322, 176] width 644 height 202
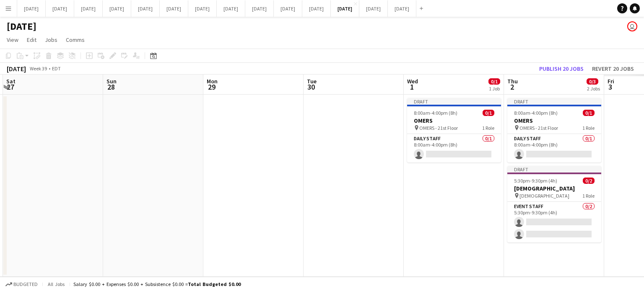
drag, startPoint x: 540, startPoint y: 181, endPoint x: 275, endPoint y: 191, distance: 265.4
click at [242, 192] on app-calendar-viewport "Wed 24 Thu 25 Fri 26 Sat 27 Sun 28 Mon 29 Tue 30 Wed 1 0/1 1 Job Thu 2 0/3 2 Jo…" at bounding box center [322, 176] width 644 height 202
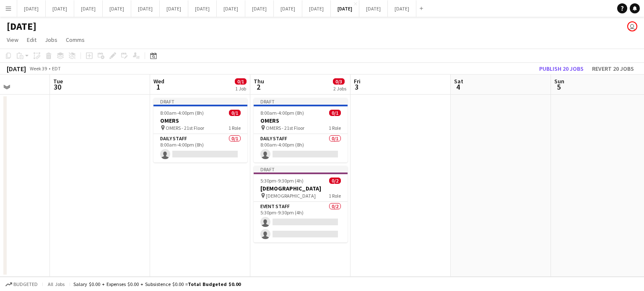
drag, startPoint x: 497, startPoint y: 180, endPoint x: 181, endPoint y: 182, distance: 315.9
click at [179, 182] on app-calendar-viewport "Fri 26 Sat 27 Sun 28 Mon 29 Tue 30 Wed 1 0/1 1 Job Thu 2 0/3 2 Jobs Fri 3 Sat 4…" at bounding box center [322, 176] width 644 height 202
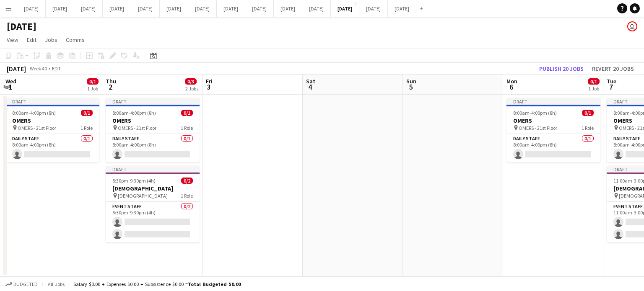
scroll to position [0, 365]
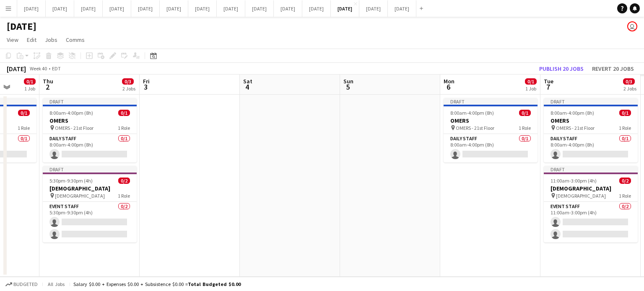
drag, startPoint x: 450, startPoint y: 164, endPoint x: 255, endPoint y: 165, distance: 194.4
click at [257, 172] on app-calendar-viewport "Sun 28 Mon 29 Tue 30 Wed 1 0/1 1 Job Thu 2 0/3 2 Jobs Fri 3 Sat 4 Sun 5 Mon 6 0…" at bounding box center [322, 176] width 644 height 202
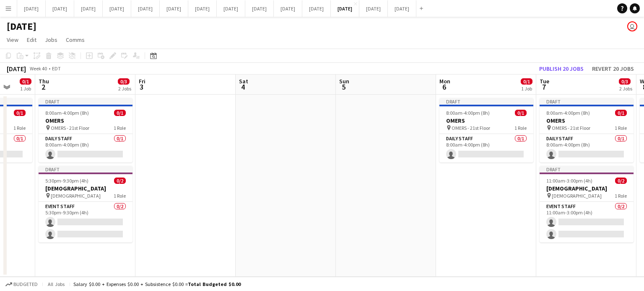
click at [261, 134] on app-date-cell at bounding box center [285, 186] width 100 height 182
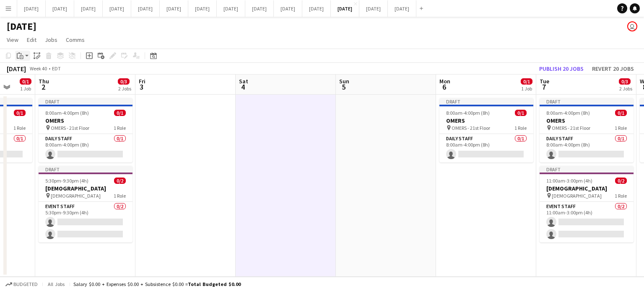
click at [17, 55] on icon at bounding box center [18, 55] width 3 height 5
click at [29, 69] on link "Paste Ctrl+V" at bounding box center [61, 72] width 79 height 8
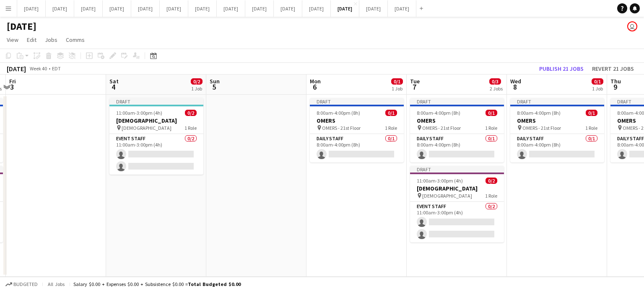
drag, startPoint x: 370, startPoint y: 237, endPoint x: 24, endPoint y: 245, distance: 346.1
click at [21, 245] on app-calendar-viewport "Tue 30 Wed 1 0/1 1 Job Thu 2 0/3 2 Jobs Fri 3 Sat 4 0/2 1 Job Sun 5 Mon 6 0/1 1…" at bounding box center [322, 176] width 644 height 202
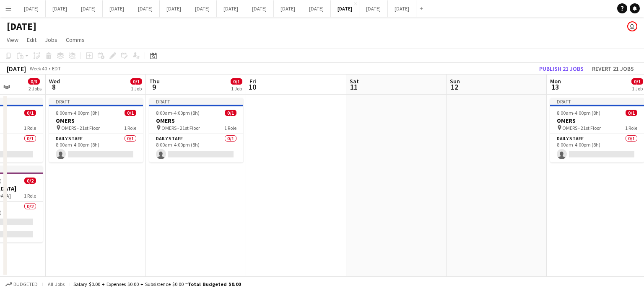
drag, startPoint x: 327, startPoint y: 238, endPoint x: 122, endPoint y: 241, distance: 204.5
click at [121, 244] on app-calendar-viewport "Sat 4 0/2 1 Job Sun 5 Mon 6 0/1 1 Job Tue 7 0/3 2 Jobs Wed 8 0/1 1 Job Thu 9 0/…" at bounding box center [322, 176] width 644 height 202
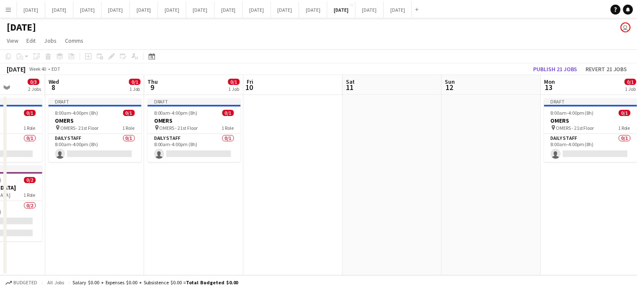
scroll to position [0, 362]
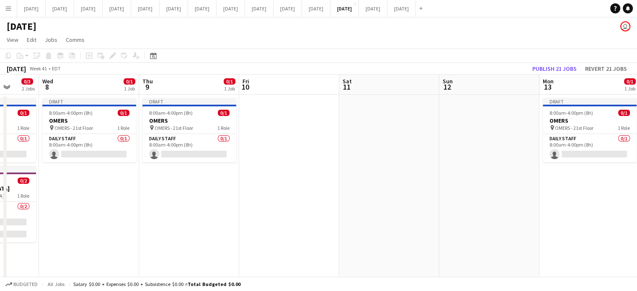
click at [355, 119] on app-date-cell at bounding box center [389, 267] width 100 height 344
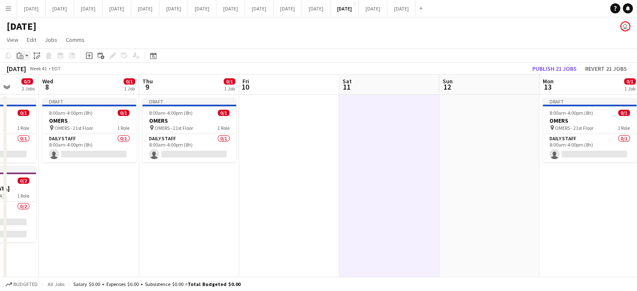
click at [26, 58] on app-action-btn "Paste" at bounding box center [22, 56] width 15 height 10
click at [26, 72] on link "Paste Ctrl+V" at bounding box center [61, 72] width 79 height 8
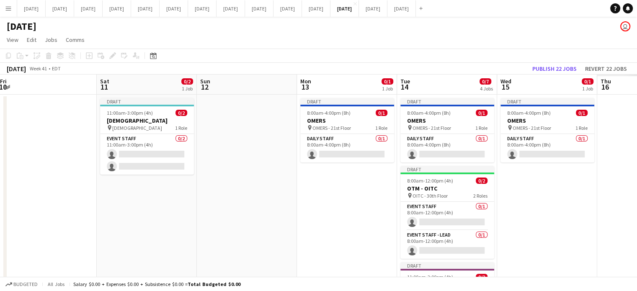
drag, startPoint x: 431, startPoint y: 192, endPoint x: 193, endPoint y: 224, distance: 239.6
click at [188, 222] on app-calendar-viewport "Tue 7 0/3 2 Jobs Wed 8 0/1 1 Job Thu 9 0/1 1 Job Fri 10 Sat 11 0/2 1 Job Sun 12…" at bounding box center [318, 257] width 637 height 364
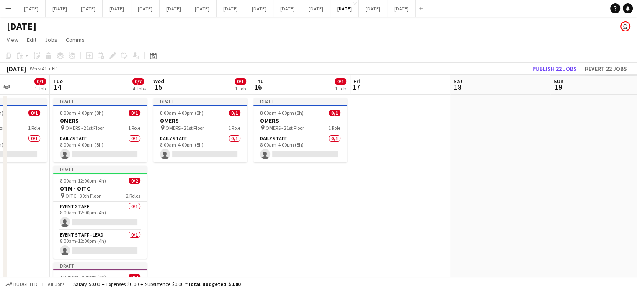
scroll to position [0, 251]
drag, startPoint x: 398, startPoint y: 238, endPoint x: 193, endPoint y: 252, distance: 205.4
click at [193, 252] on app-calendar-viewport "Sat 11 0/2 1 Job Sun 12 Mon 13 0/1 1 Job Tue 14 0/7 4 Jobs Wed 15 0/1 1 Job Thu…" at bounding box center [318, 257] width 637 height 364
drag, startPoint x: 491, startPoint y: 135, endPoint x: 474, endPoint y: 132, distance: 17.0
click at [491, 135] on app-date-cell at bounding box center [500, 267] width 100 height 344
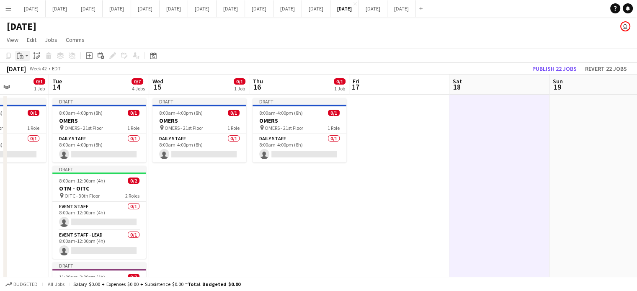
click at [20, 57] on icon "Paste" at bounding box center [20, 55] width 7 height 7
click at [28, 70] on link "Paste Ctrl+V" at bounding box center [61, 72] width 79 height 8
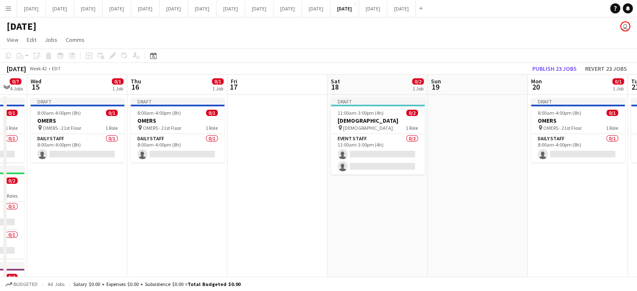
drag, startPoint x: 525, startPoint y: 219, endPoint x: 362, endPoint y: 236, distance: 163.5
click at [363, 237] on app-calendar-viewport "Sat 11 0/2 1 Job Sun 12 Mon 13 0/1 1 Job Tue 14 0/7 4 Jobs Wed 15 0/1 1 Job Thu…" at bounding box center [318, 257] width 637 height 364
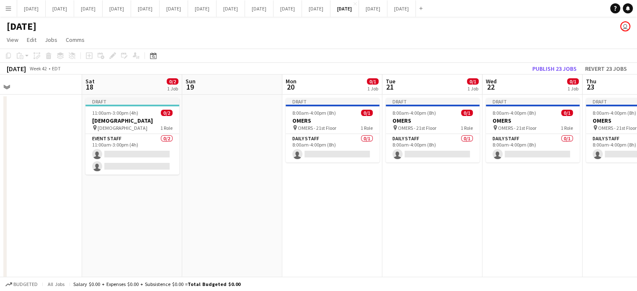
drag, startPoint x: 479, startPoint y: 211, endPoint x: 274, endPoint y: 231, distance: 206.6
click at [274, 231] on app-calendar-viewport "Wed 15 0/1 1 Job Thu 16 0/1 1 Job Fri 17 Sat 18 0/2 1 Job Sun 19 Mon 20 0/1 1 J…" at bounding box center [318, 257] width 637 height 364
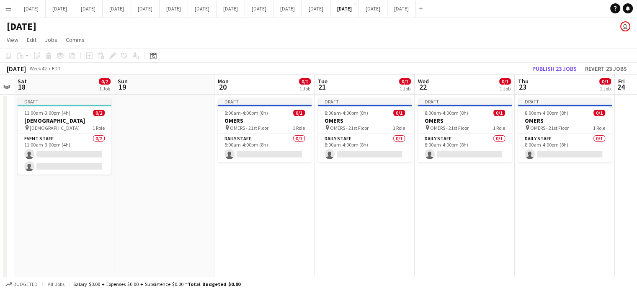
drag, startPoint x: 463, startPoint y: 214, endPoint x: 227, endPoint y: 215, distance: 235.5
click at [218, 217] on app-calendar-viewport "Wed 15 0/1 1 Job Thu 16 0/1 1 Job Fri 17 Sat 18 0/2 1 Job Sun 19 Mon 20 0/1 1 J…" at bounding box center [318, 257] width 637 height 364
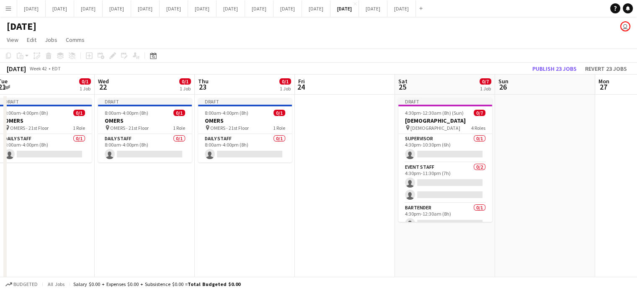
scroll to position [0, 310]
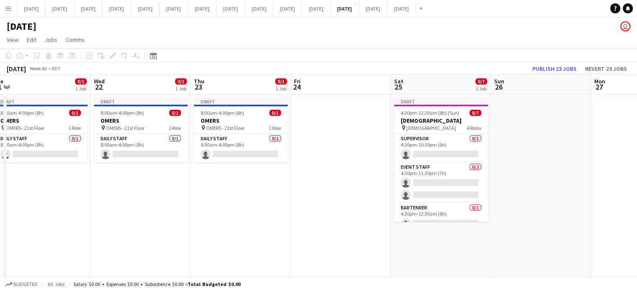
drag, startPoint x: 364, startPoint y: 220, endPoint x: 254, endPoint y: 216, distance: 110.7
click at [251, 217] on app-calendar-viewport "Sat 18 0/2 1 Job Sun 19 Mon 20 0/1 1 Job Tue 21 0/1 1 Job Wed 22 0/1 1 Job Thu …" at bounding box center [318, 257] width 637 height 364
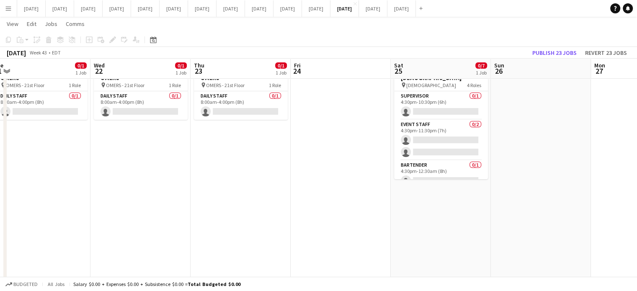
click at [448, 206] on app-date-cell "Draft 4:30pm-12:30am (8h) (Sun) 0/7 [DEMOGRAPHIC_DATA] pin [GEOGRAPHIC_DATA] 4 …" at bounding box center [441, 224] width 100 height 344
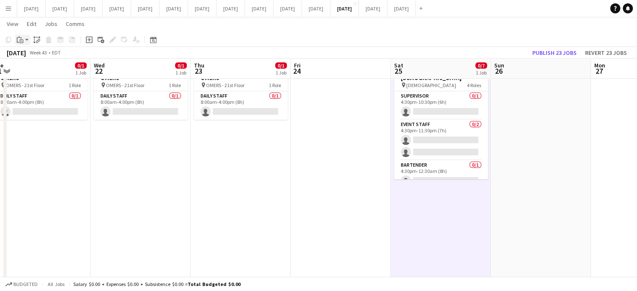
click at [24, 37] on div "Paste" at bounding box center [20, 40] width 10 height 10
click at [27, 54] on link "Paste Ctrl+V" at bounding box center [61, 56] width 79 height 8
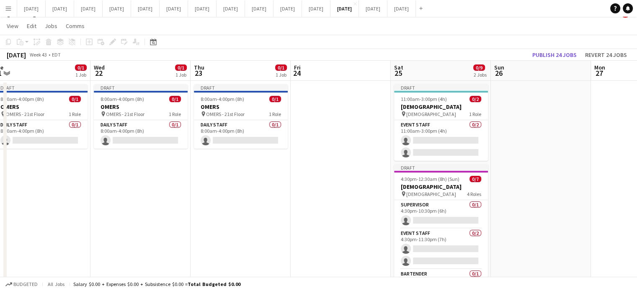
scroll to position [0, 0]
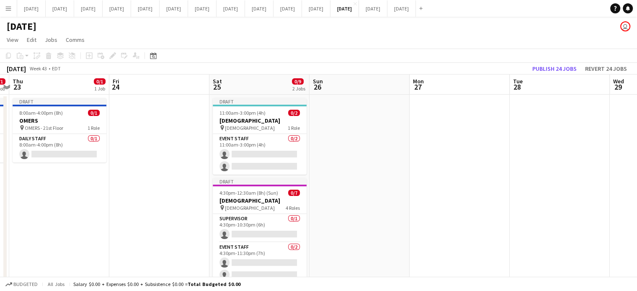
drag, startPoint x: 527, startPoint y: 154, endPoint x: 199, endPoint y: 170, distance: 328.4
click at [197, 170] on app-calendar-viewport "Mon 20 0/1 1 Job Tue 21 0/1 1 Job Wed 22 0/1 1 Job Thu 23 0/1 1 Job Fri 24 Sat …" at bounding box center [318, 257] width 637 height 364
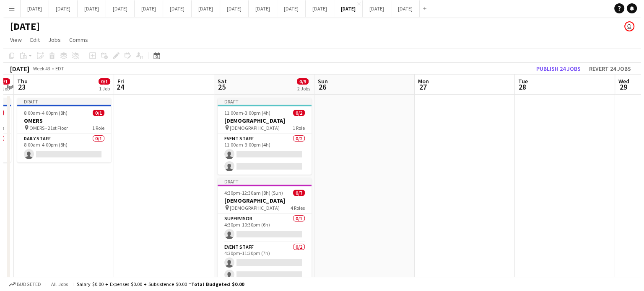
scroll to position [0, 268]
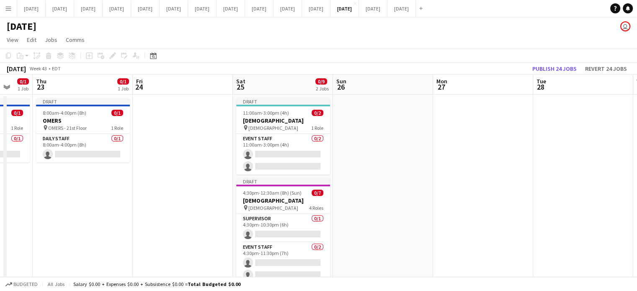
drag, startPoint x: 351, startPoint y: 159, endPoint x: 643, endPoint y: 169, distance: 292.2
click at [637, 173] on html "Menu Boards Boards Boards All jobs Status Workforce Workforce My Workforce Recr…" at bounding box center [318, 226] width 637 height 452
click at [331, 6] on button "[DATE] Close" at bounding box center [316, 8] width 28 height 16
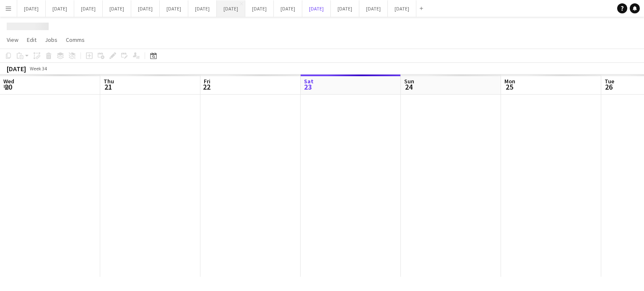
scroll to position [0, 200]
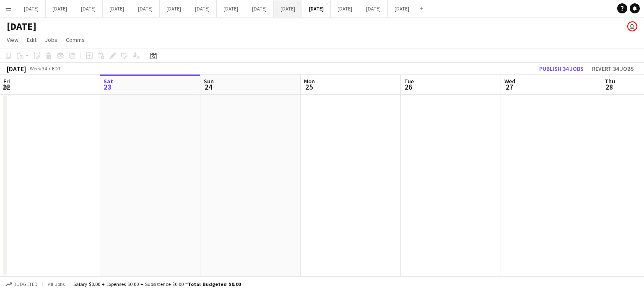
click at [302, 10] on button "[DATE] Close" at bounding box center [288, 8] width 28 height 16
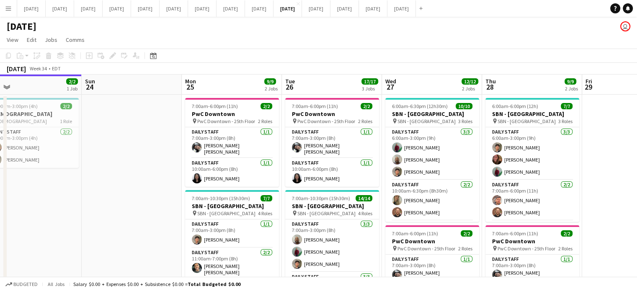
scroll to position [0, 329]
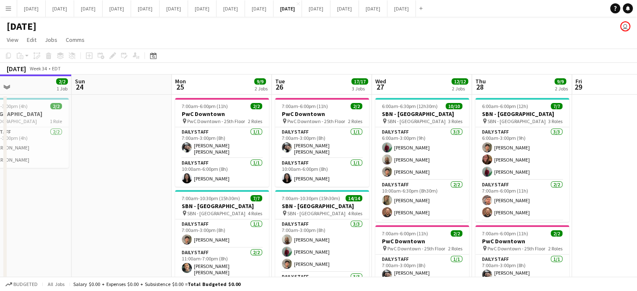
drag, startPoint x: 245, startPoint y: 208, endPoint x: 116, endPoint y: 205, distance: 128.6
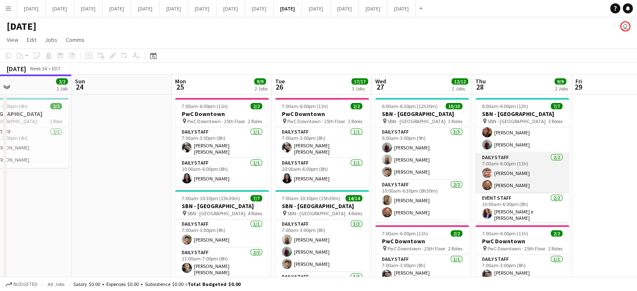
scroll to position [39, 0]
